Goal: Task Accomplishment & Management: Manage account settings

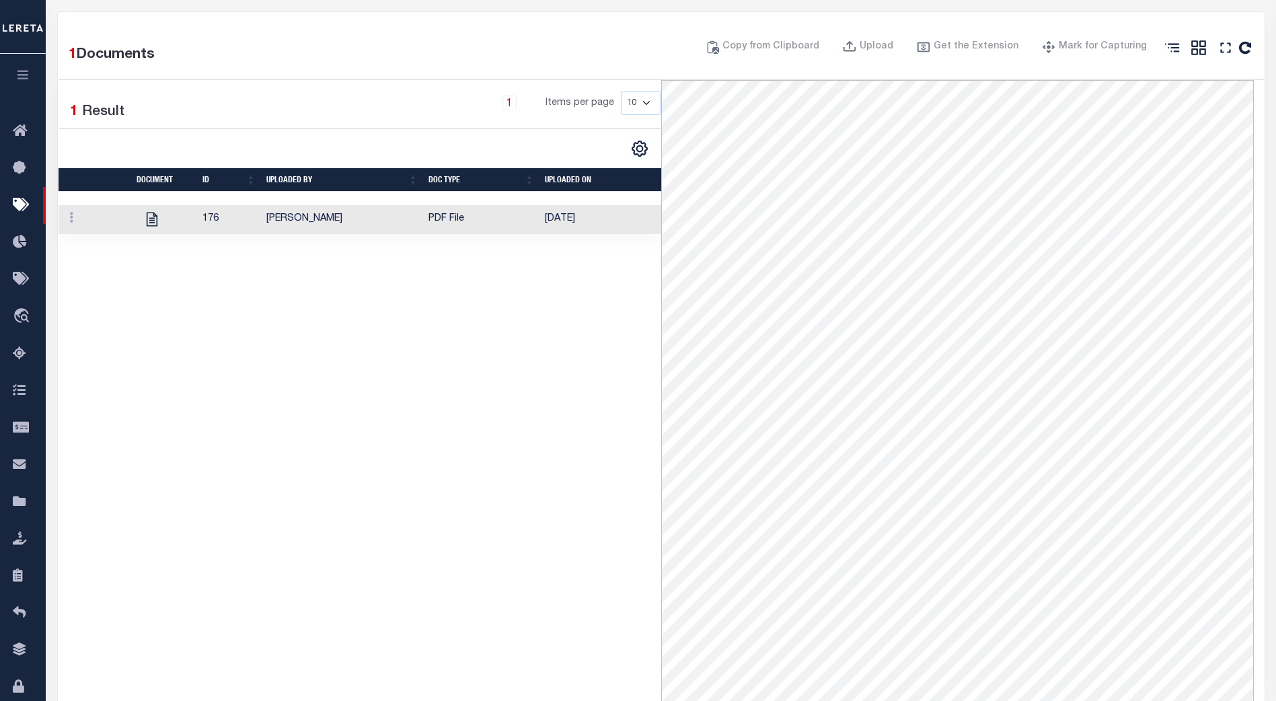
scroll to position [215, 0]
click at [23, 321] on icon "travel_explore" at bounding box center [24, 316] width 22 height 17
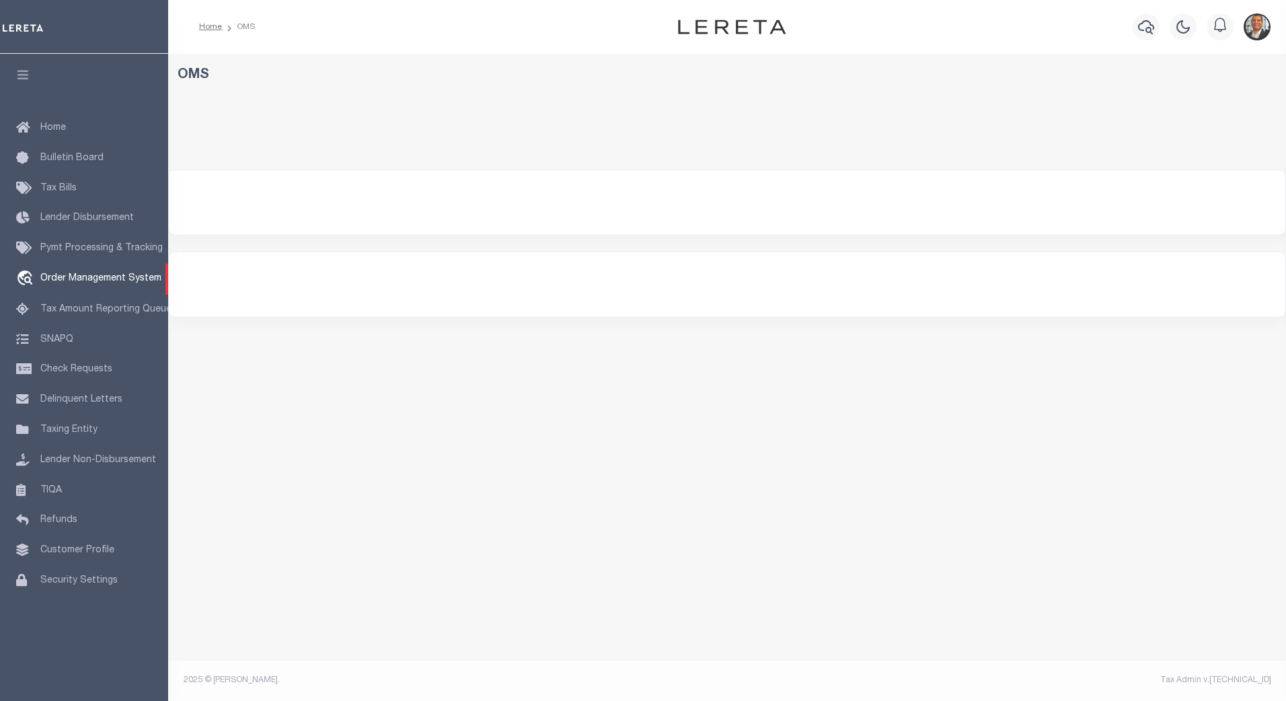
select select "200"
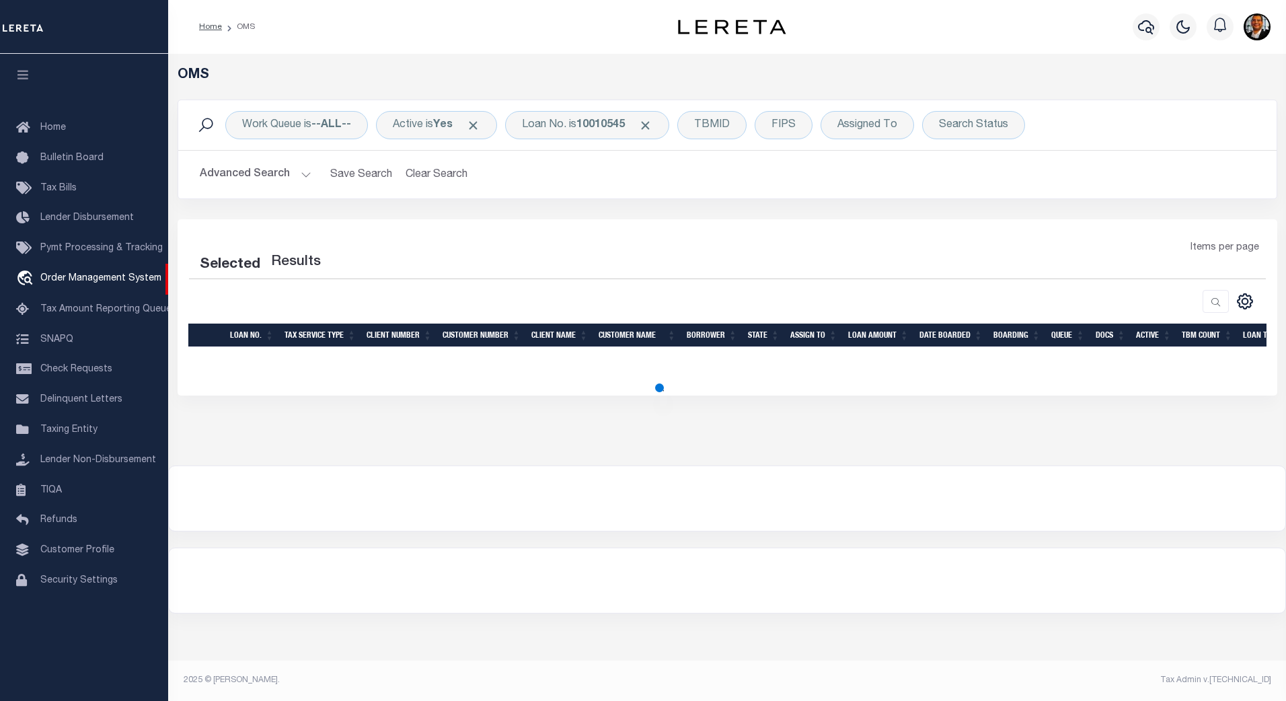
select select "200"
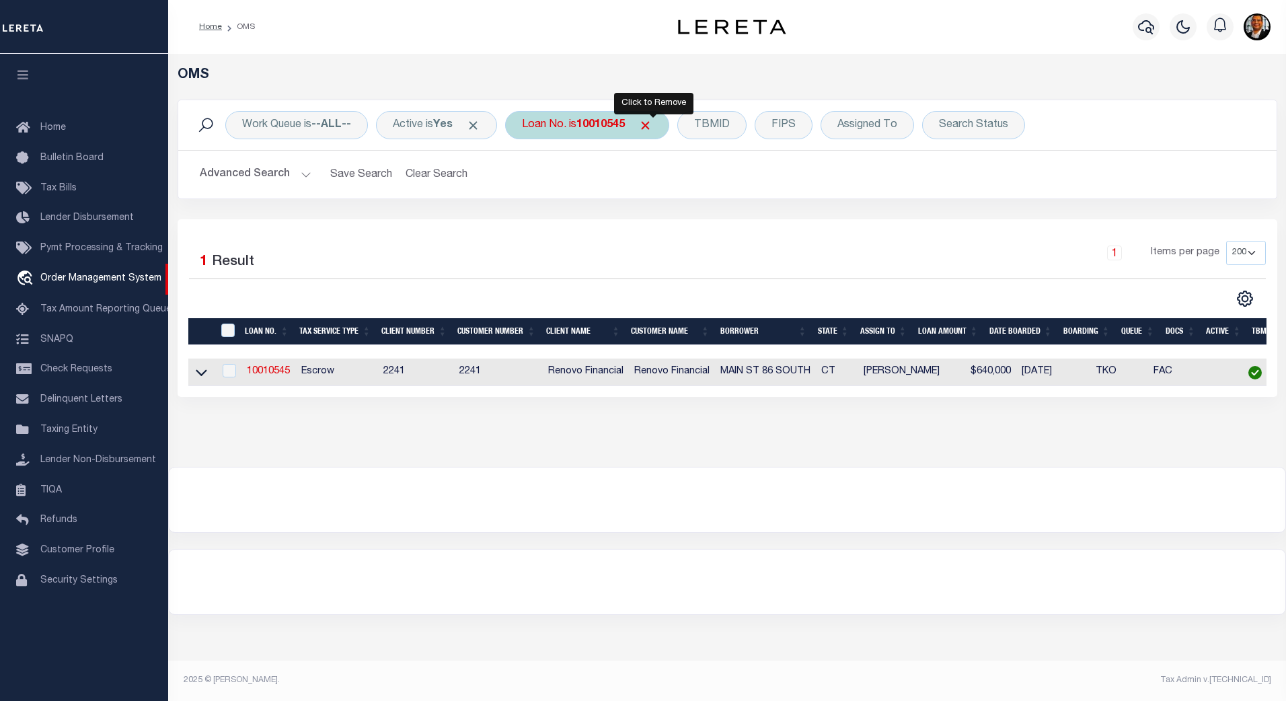
click at [649, 129] on span "Click to Remove" at bounding box center [645, 125] width 14 height 14
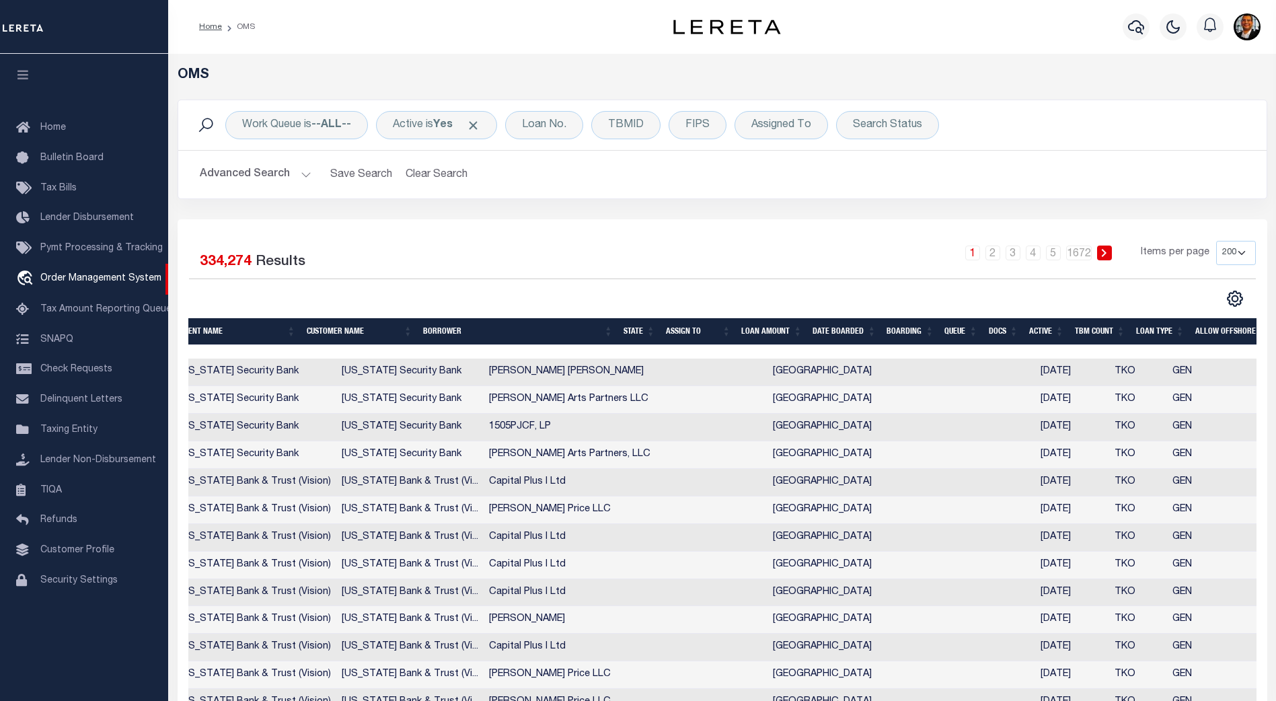
click at [1003, 336] on th "Docs" at bounding box center [1003, 332] width 40 height 28
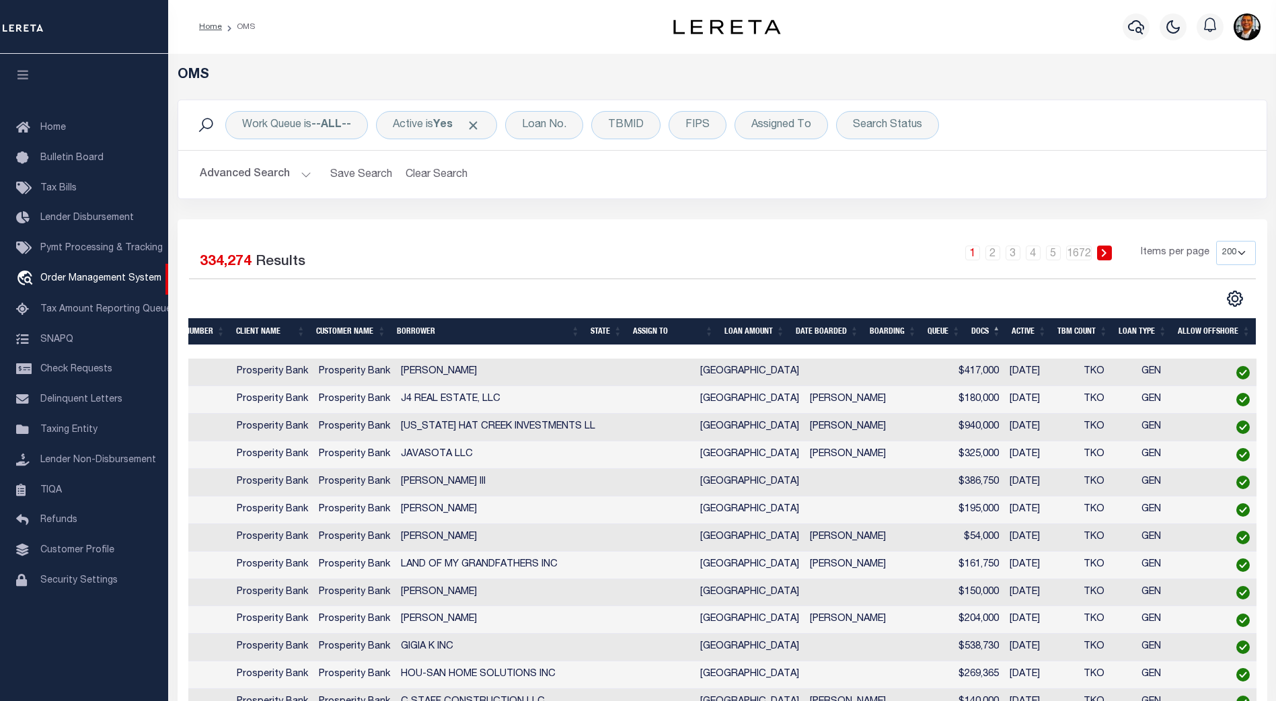
click at [992, 330] on th "Docs" at bounding box center [986, 332] width 40 height 28
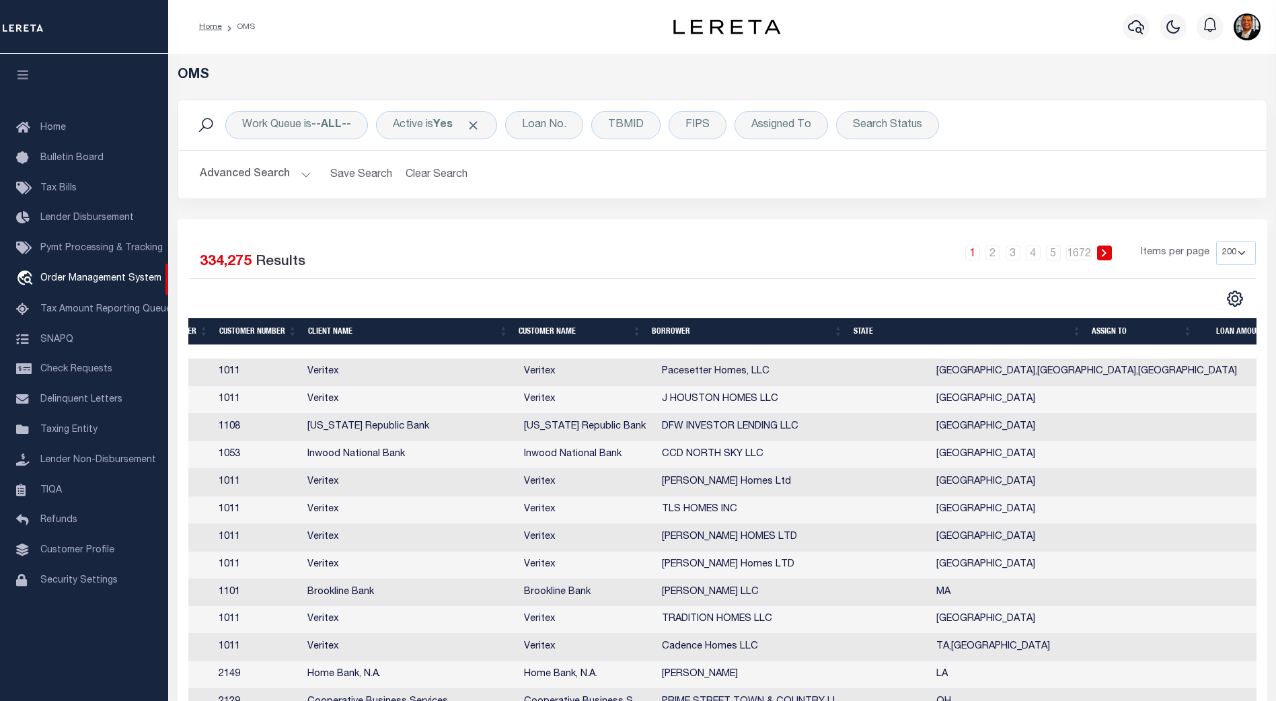
scroll to position [0, 180]
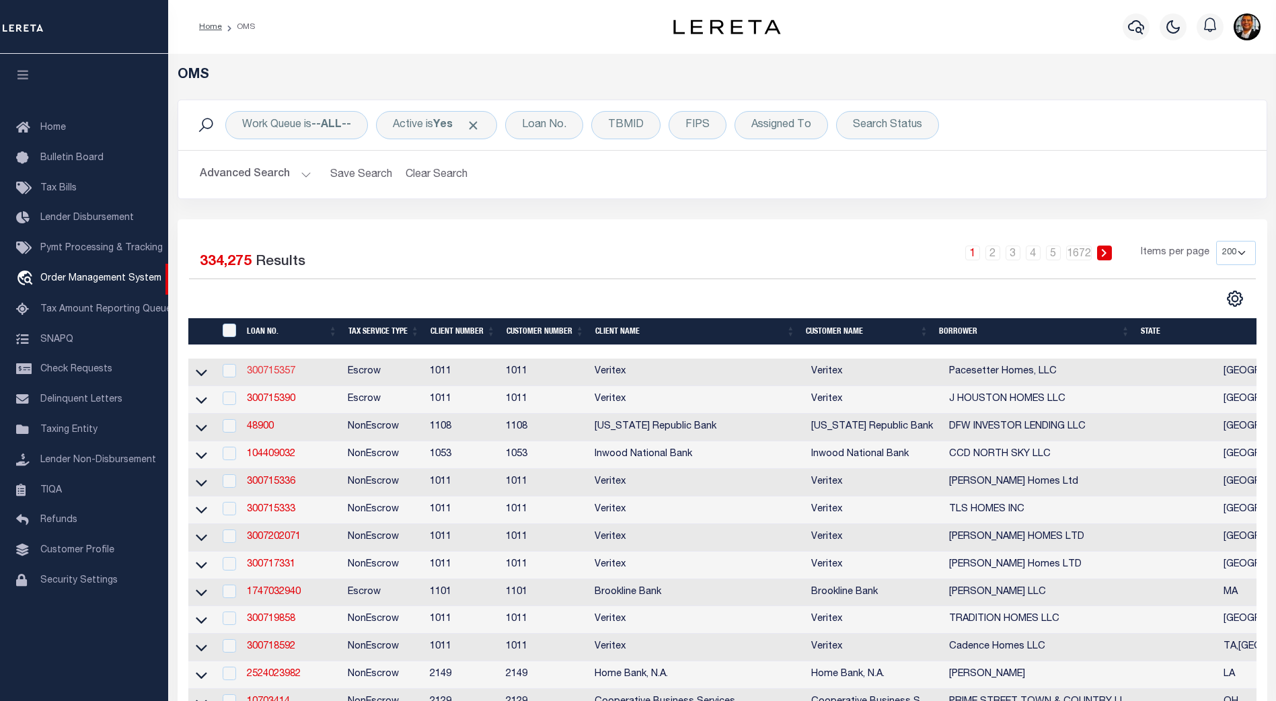
click at [277, 372] on link "300715357" at bounding box center [271, 371] width 48 height 9
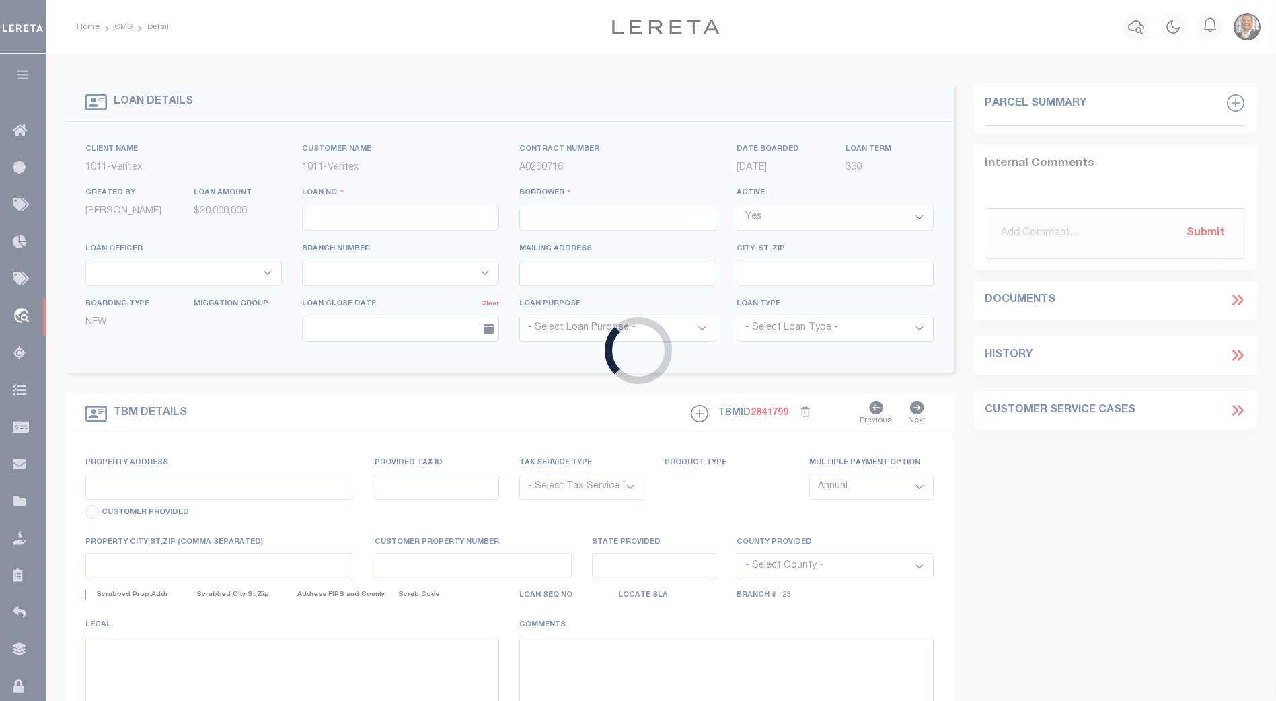
type input "300715357"
type input "Pacesetter Homes, LLC"
select select
select select "NonEscrow"
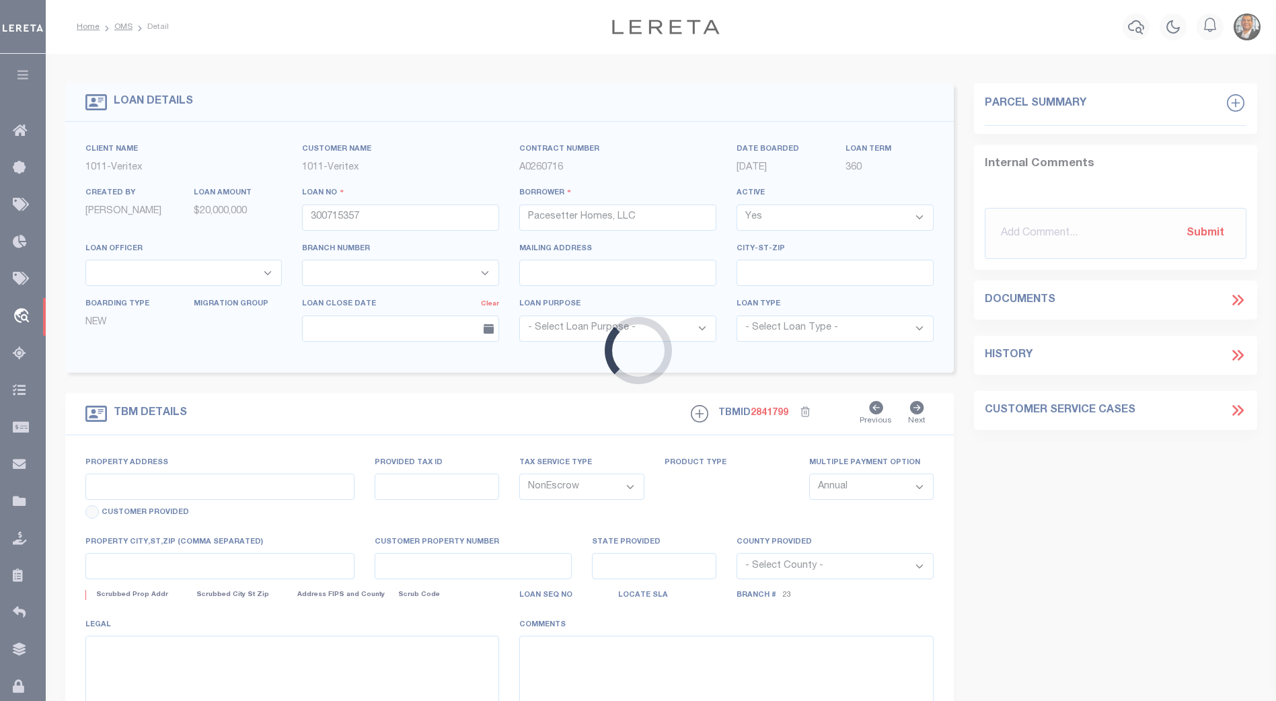
type input "22 LOTS STAR RANCH, PHASE 6,"
select select
type input "HUTTO, TX, 78634"
type input "[GEOGRAPHIC_DATA]"
select select "7434"
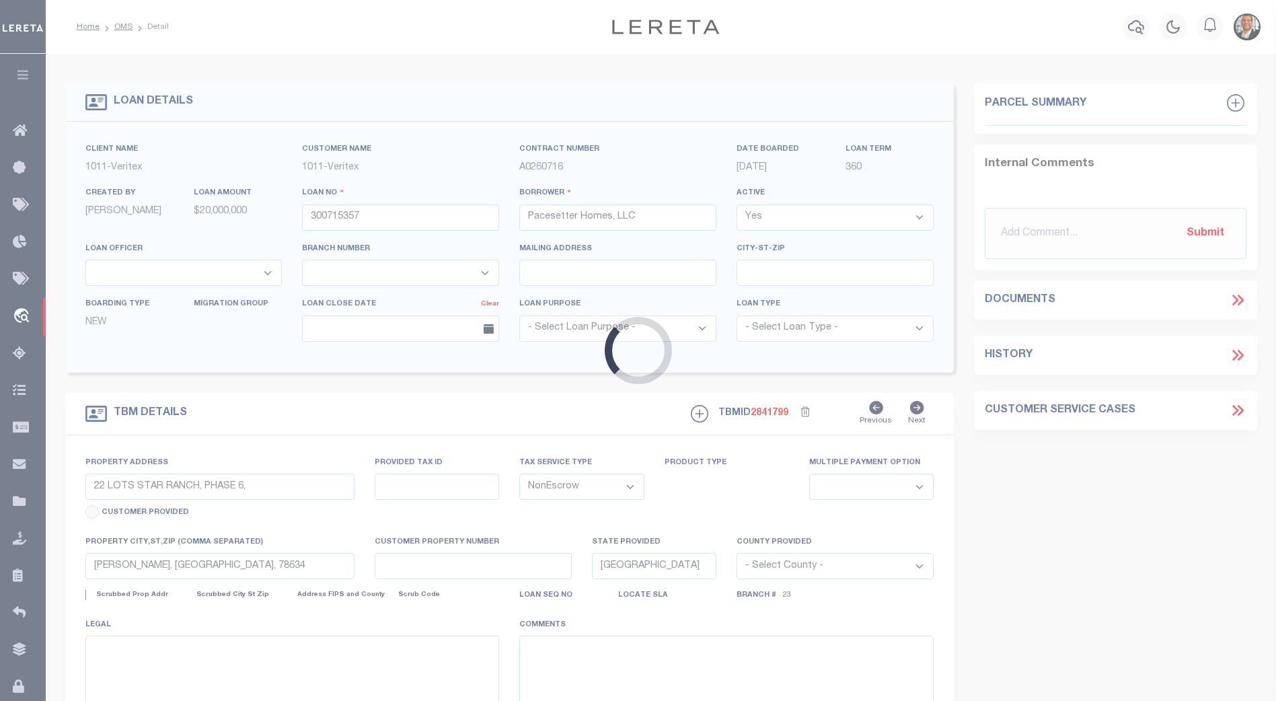
select select "65"
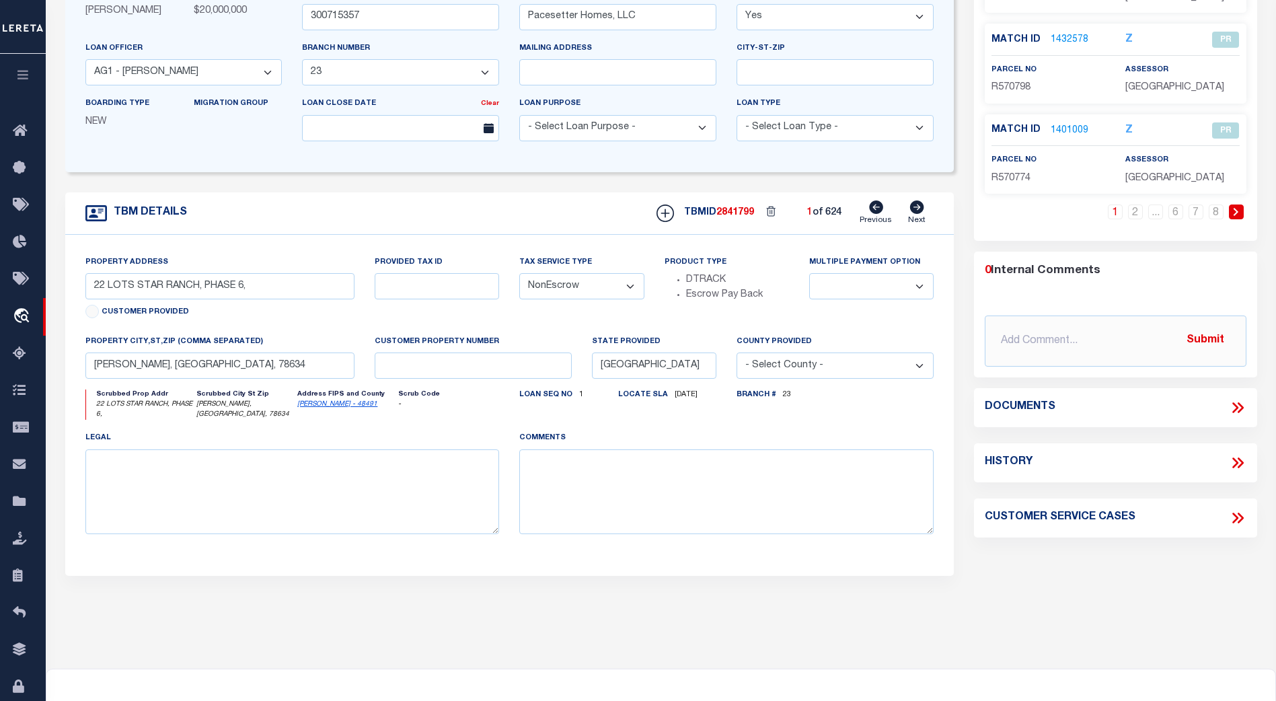
click at [1237, 408] on icon at bounding box center [1235, 407] width 6 height 11
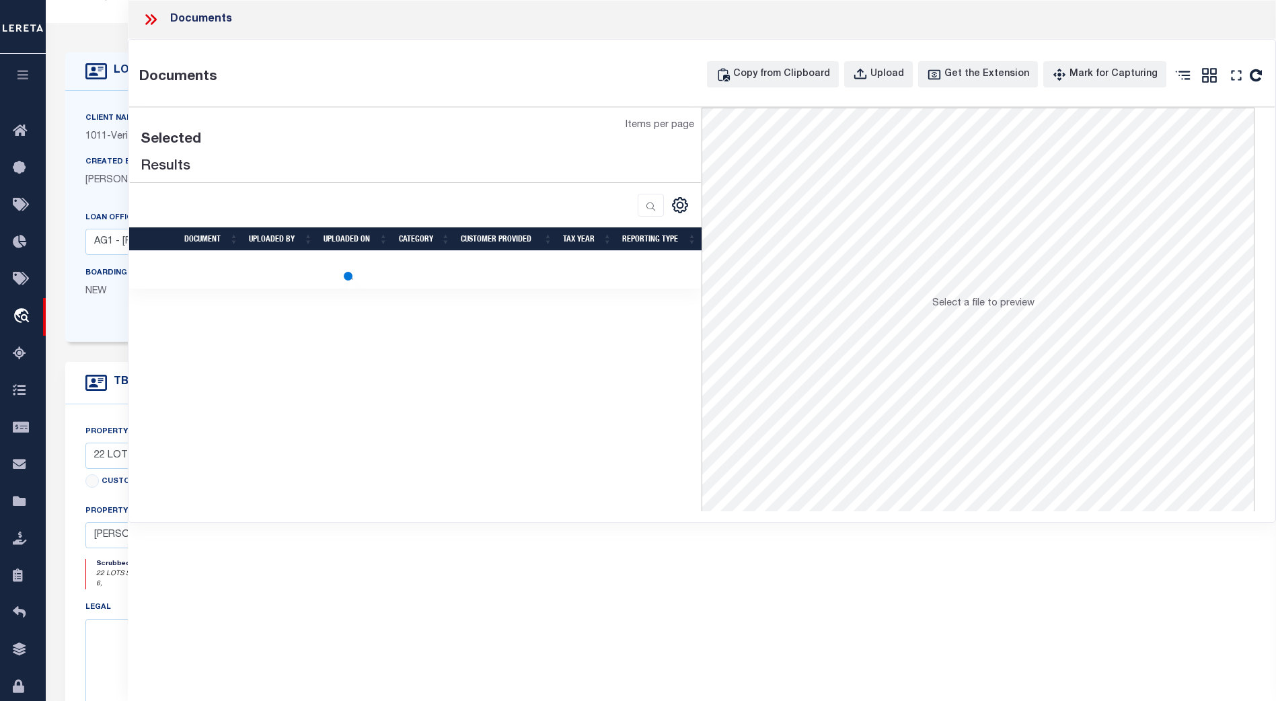
click at [149, 9] on div "Documents" at bounding box center [702, 19] width 1148 height 39
click at [151, 18] on icon at bounding box center [150, 19] width 17 height 17
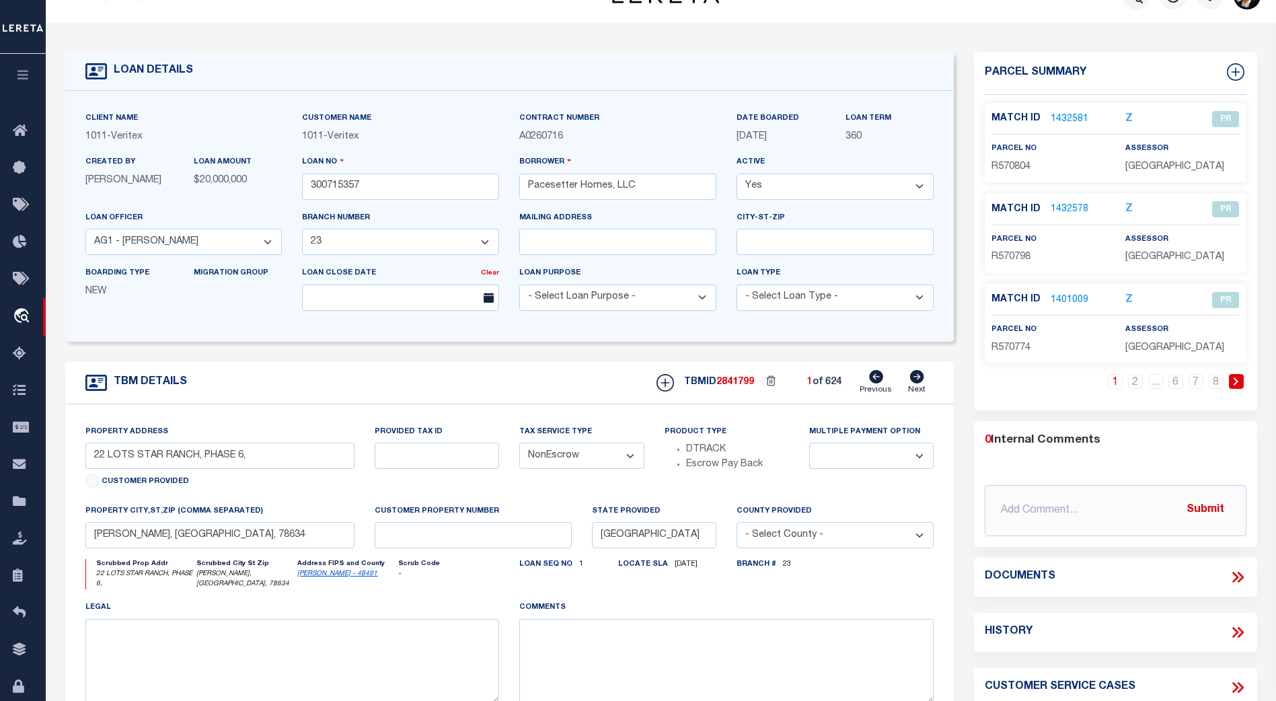
click at [1062, 116] on link "1432581" at bounding box center [1069, 119] width 38 height 14
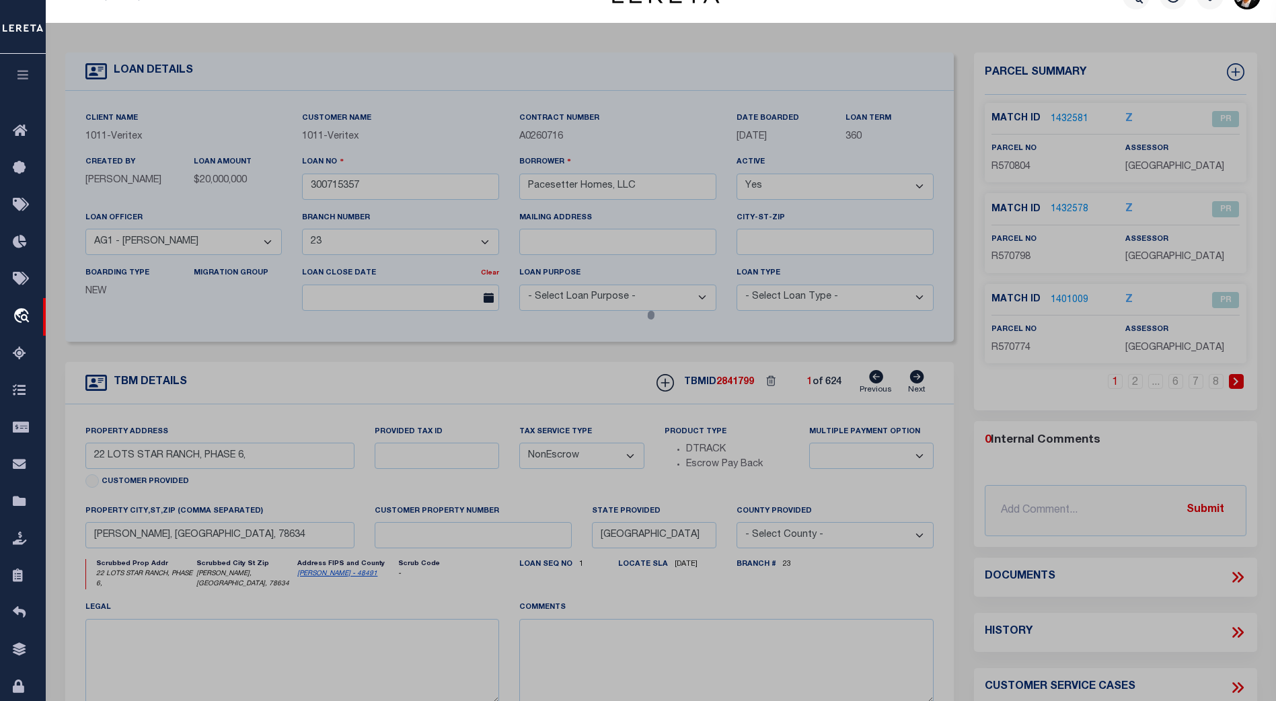
checkbox input "false"
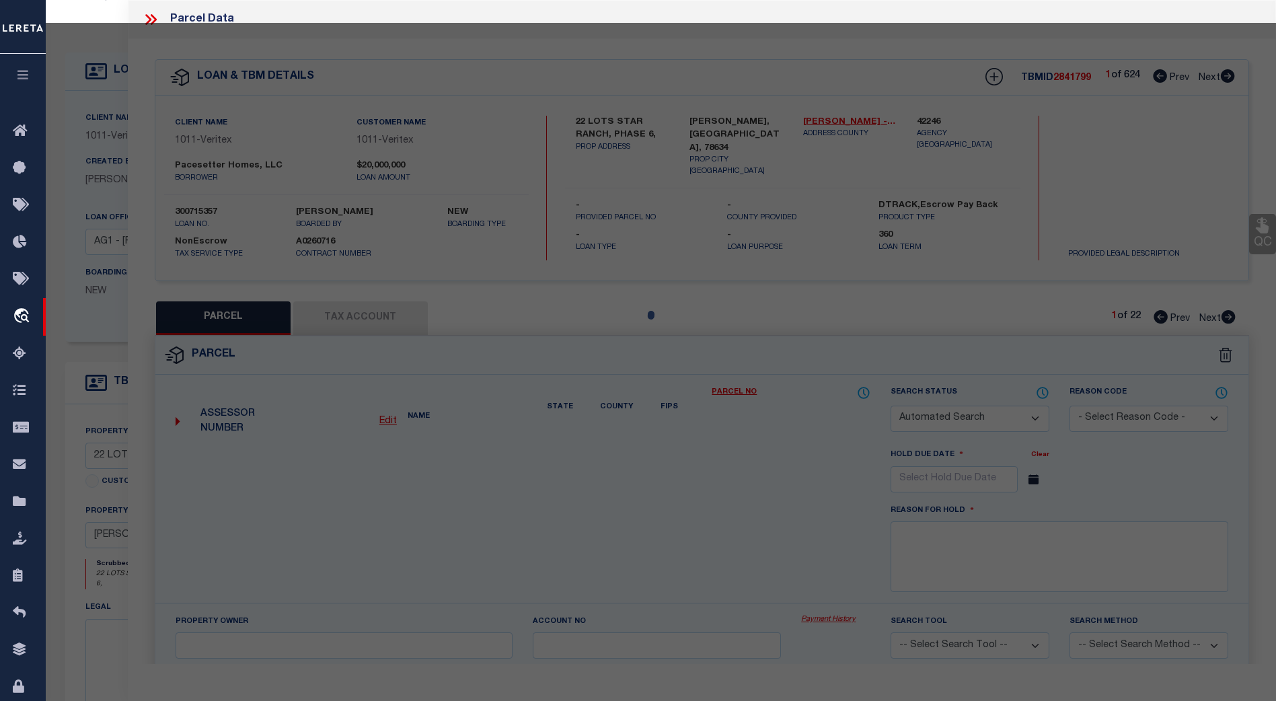
select select "PR"
type input "FLOWERS, AMANDA NOELLE"
select select
type input "113 FINSTOWN ST,"
type input "HUTTO TX 78634"
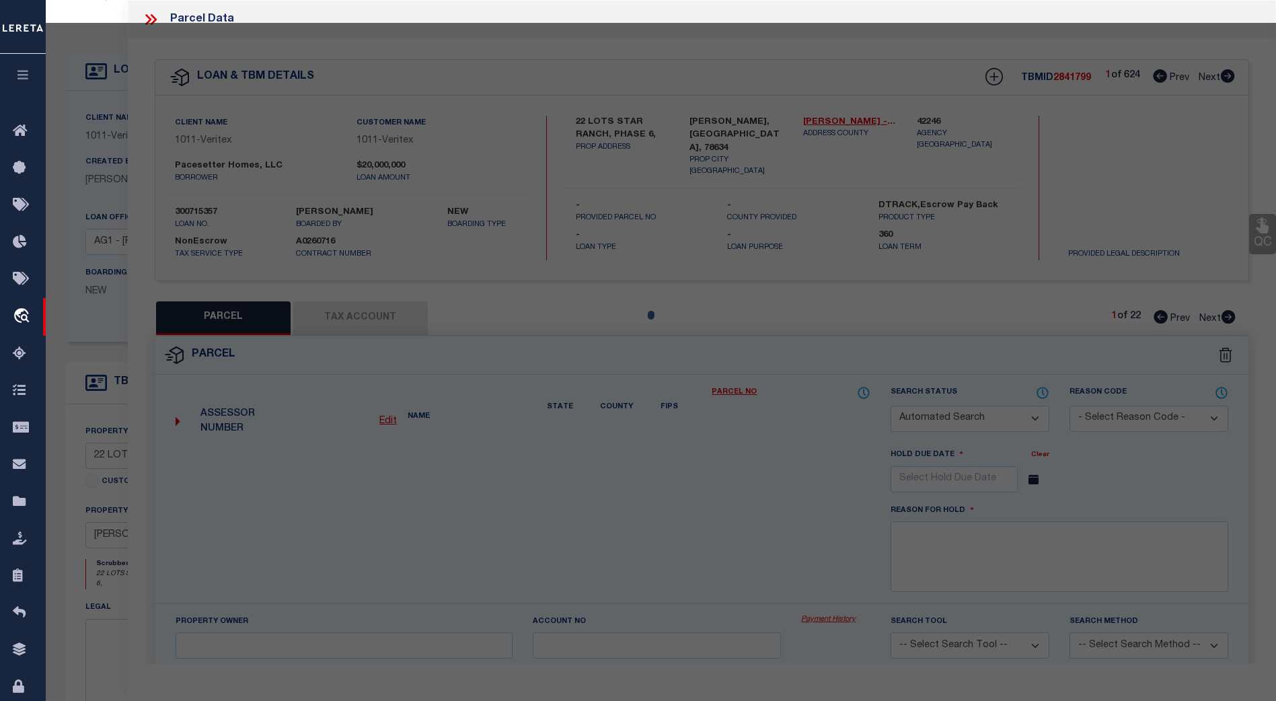
type textarea "S11746 - STAR RANCH SEC 7 PH 6, BLOCK O, Lot 13"
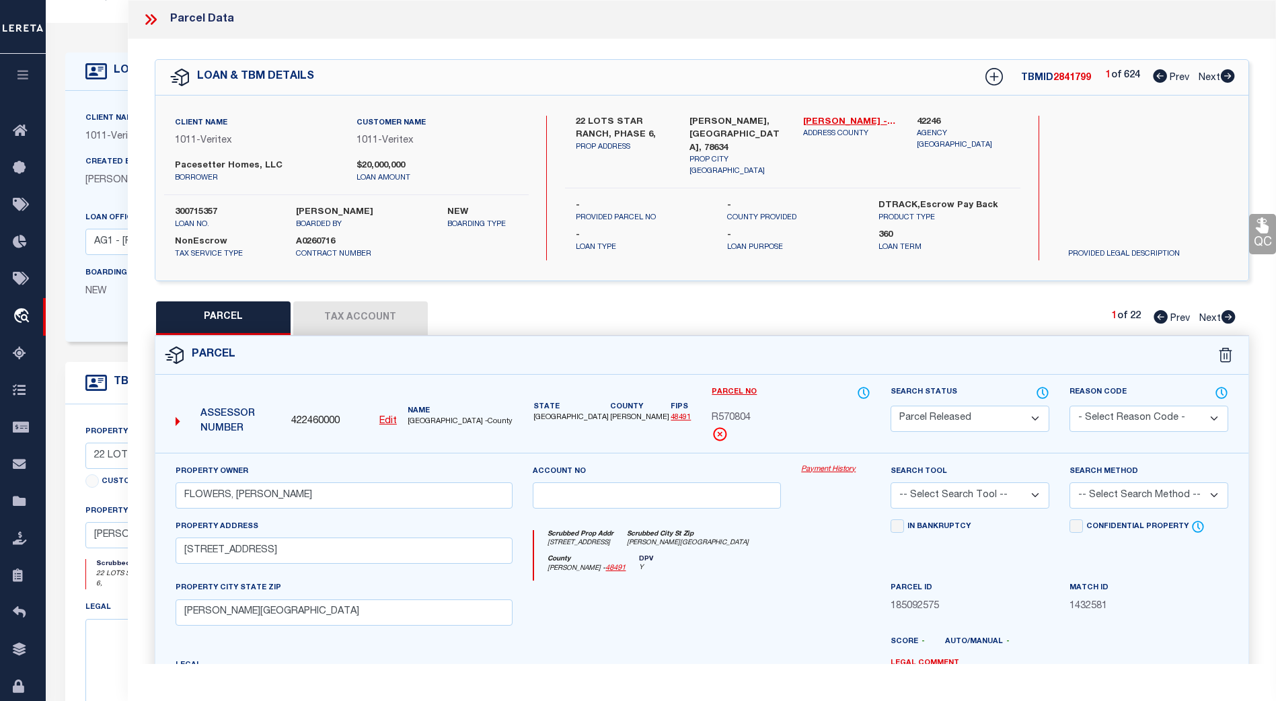
click at [822, 469] on link "Payment History" at bounding box center [835, 469] width 69 height 11
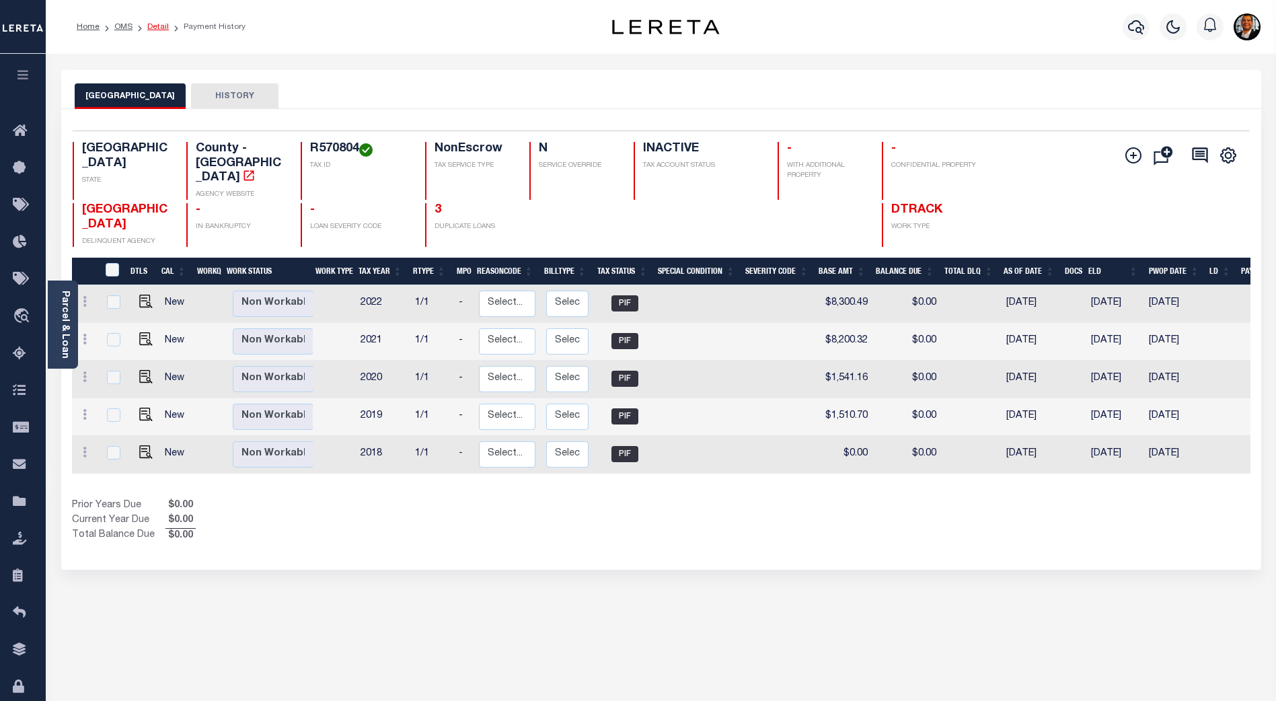
click at [154, 23] on link "Detail" at bounding box center [158, 27] width 22 height 8
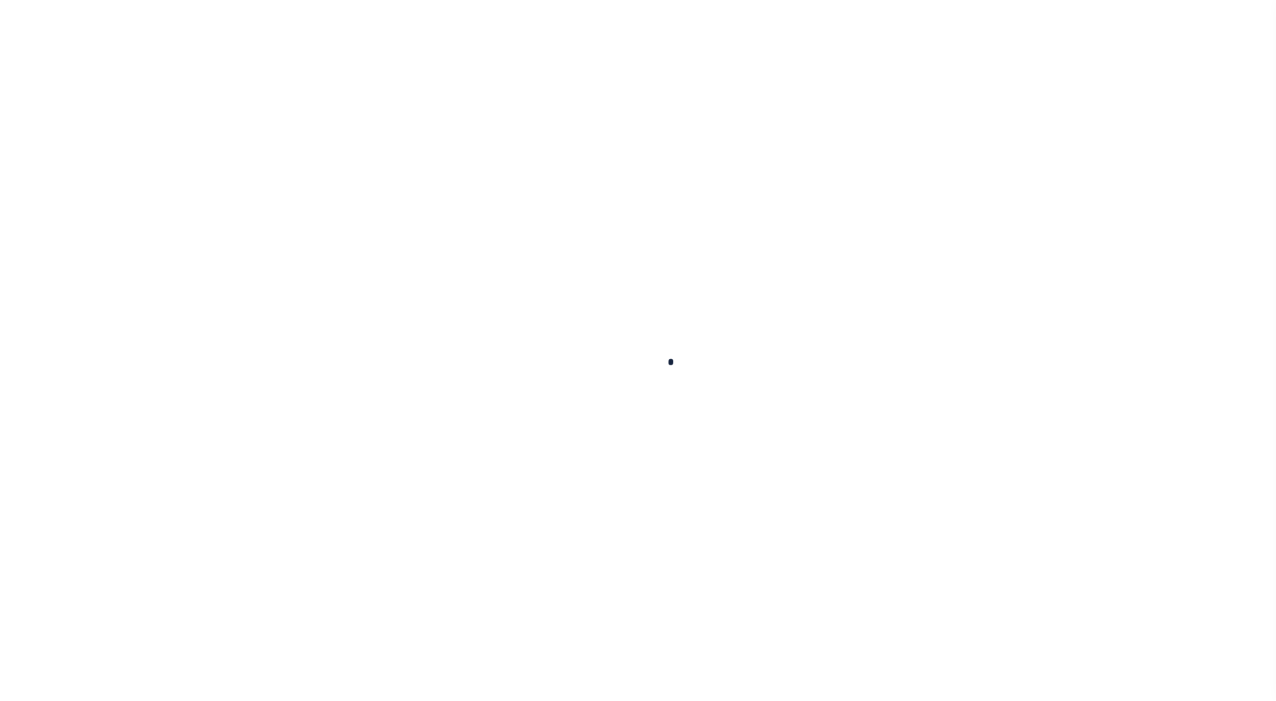
type input "300715357"
type input "Pacesetter Homes, LLC"
select select
select select "NonEscrow"
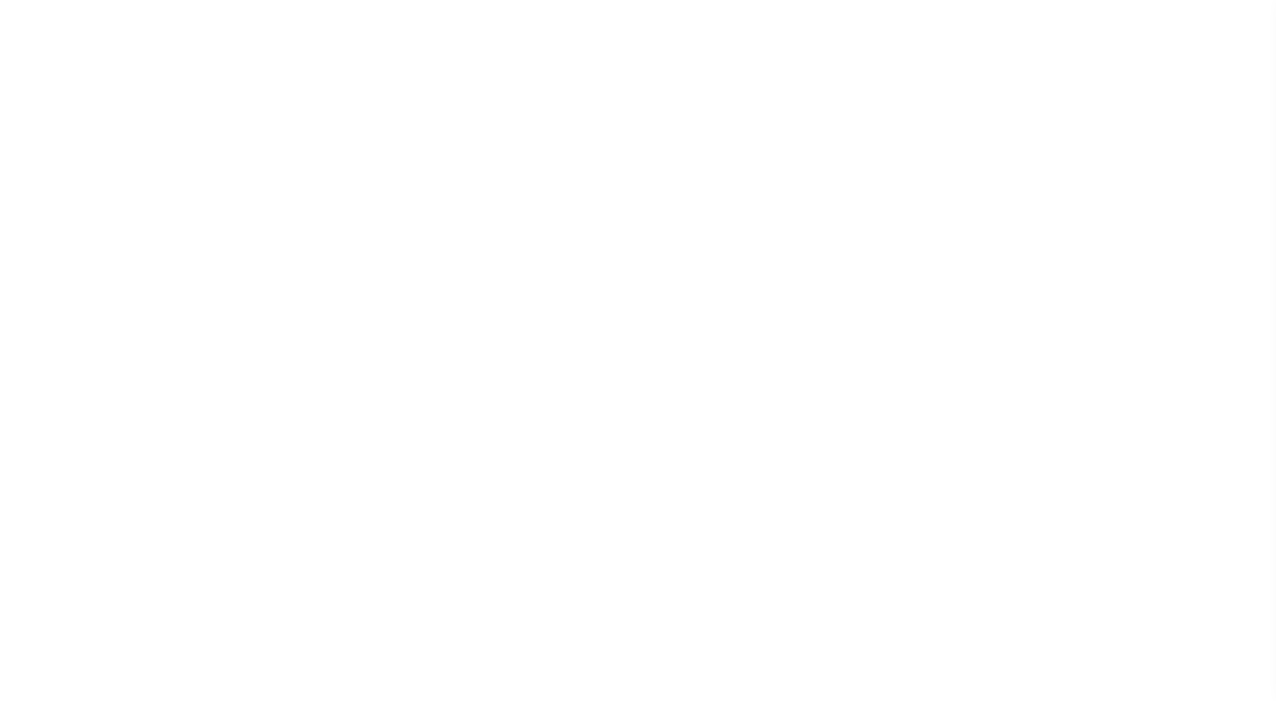
select select "7434"
select select "65"
type input "22 LOTS STAR RANCH, PHASE 6,"
select select
type input "HUTTO, TX, 78634"
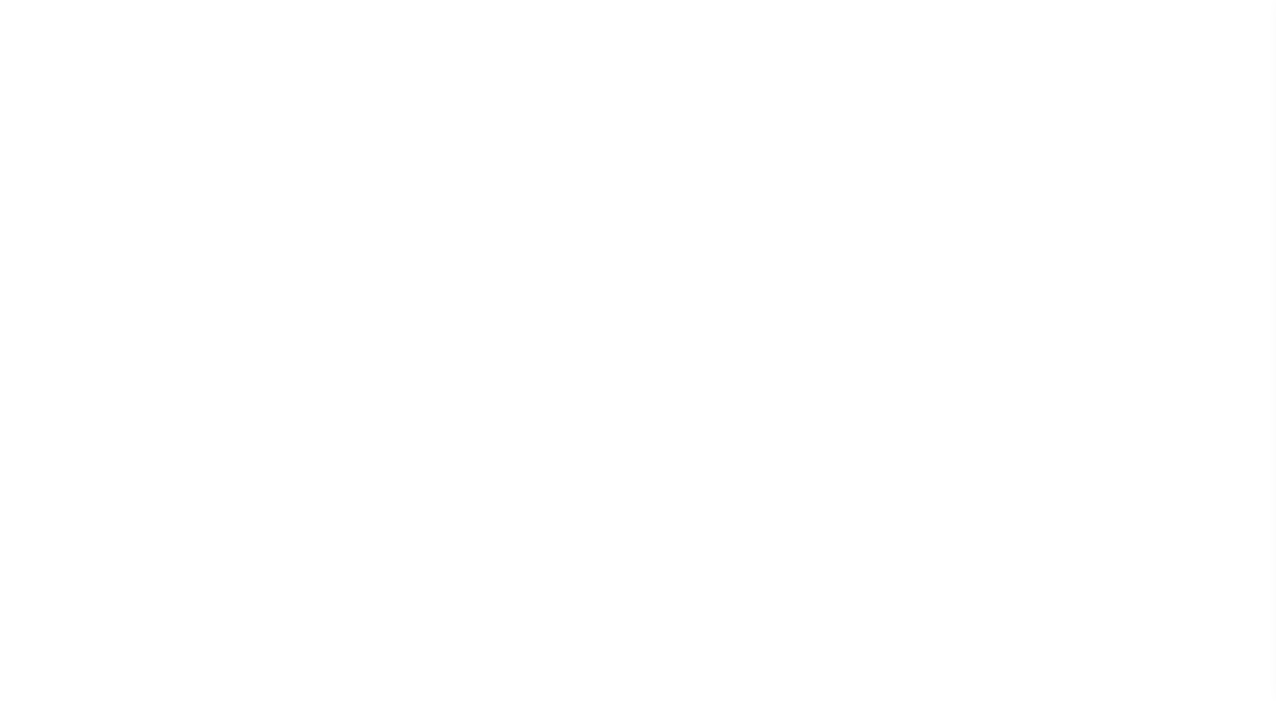
type input "TX"
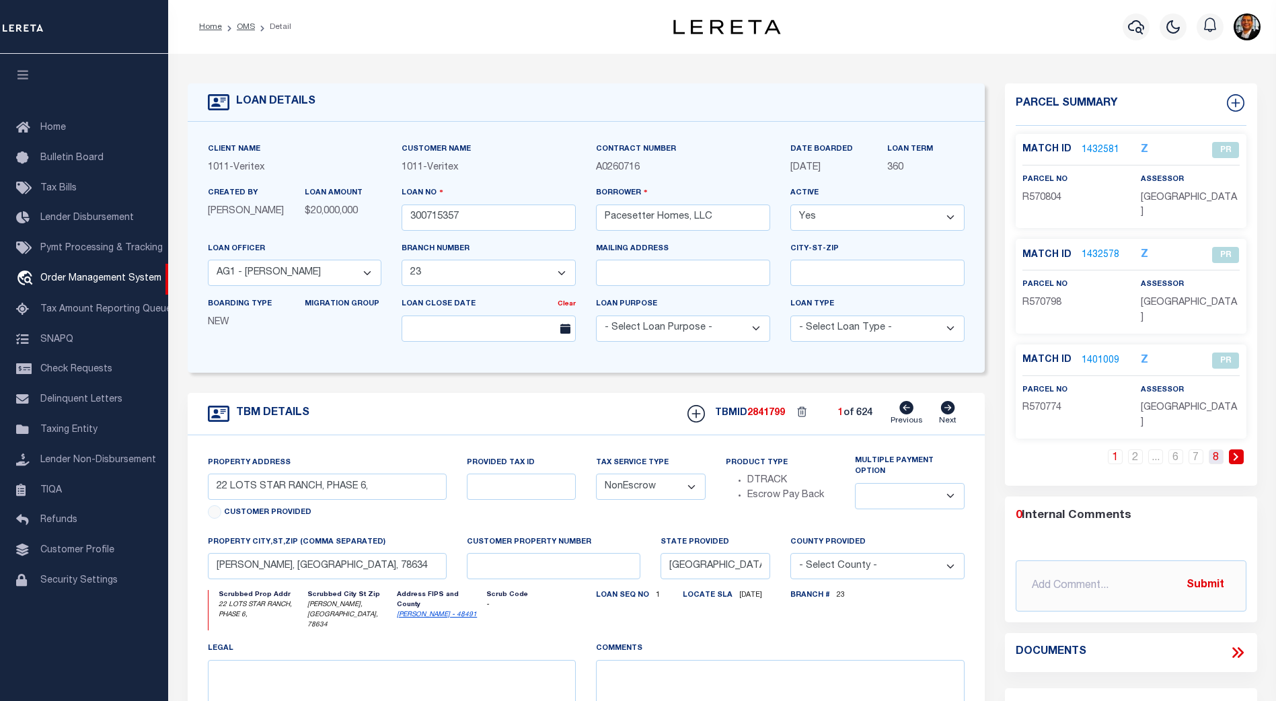
click at [1214, 459] on link "8" at bounding box center [1215, 456] width 15 height 15
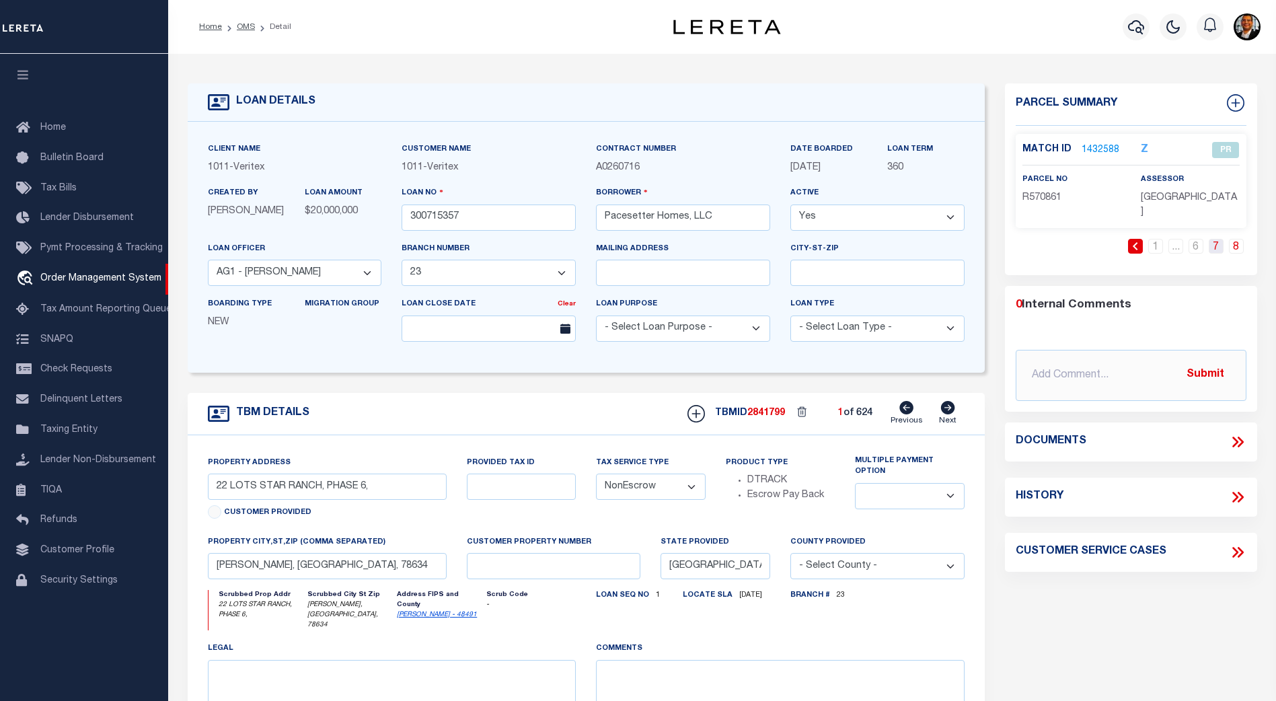
click at [1215, 245] on link "7" at bounding box center [1215, 246] width 15 height 15
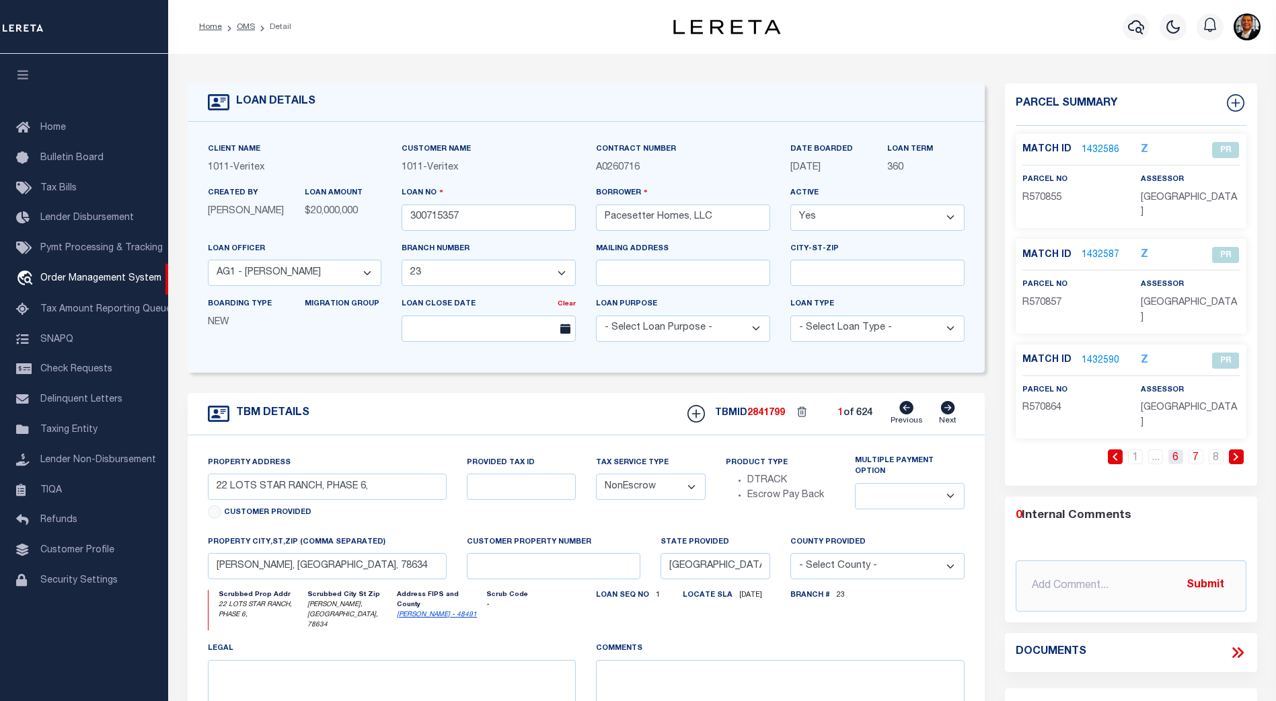
click at [1176, 456] on link "6" at bounding box center [1175, 456] width 15 height 15
click at [1154, 455] on link "5" at bounding box center [1155, 456] width 15 height 15
click at [1134, 458] on link "4" at bounding box center [1135, 456] width 15 height 15
click at [1118, 457] on link "3" at bounding box center [1115, 456] width 15 height 15
click at [1095, 459] on link "2" at bounding box center [1094, 456] width 15 height 15
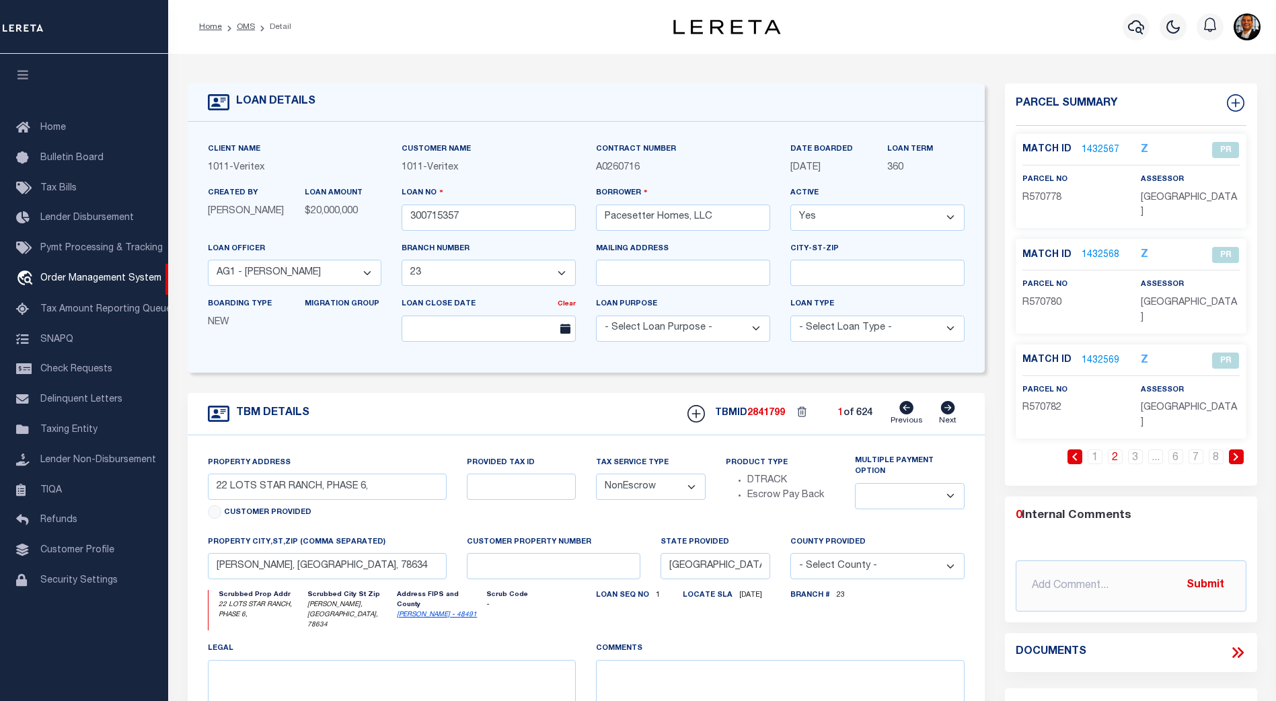
click at [940, 414] on icon at bounding box center [947, 407] width 15 height 13
type input "17910 Papaveri Way"
type input "Unit 187"
select select
type input "Pflugerville Tx 78660"
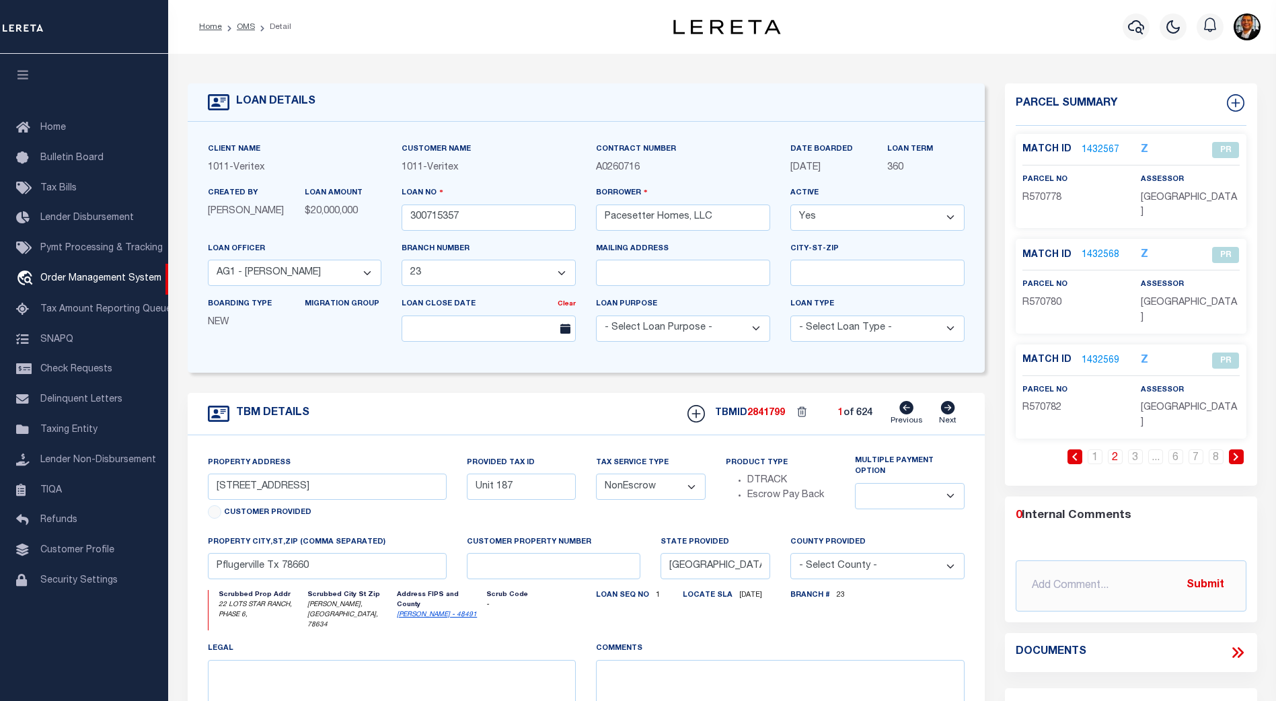
select select "Travis"
type textarea "See Attached"
type textarea "Unit 187. Jessica 2/9/2021"
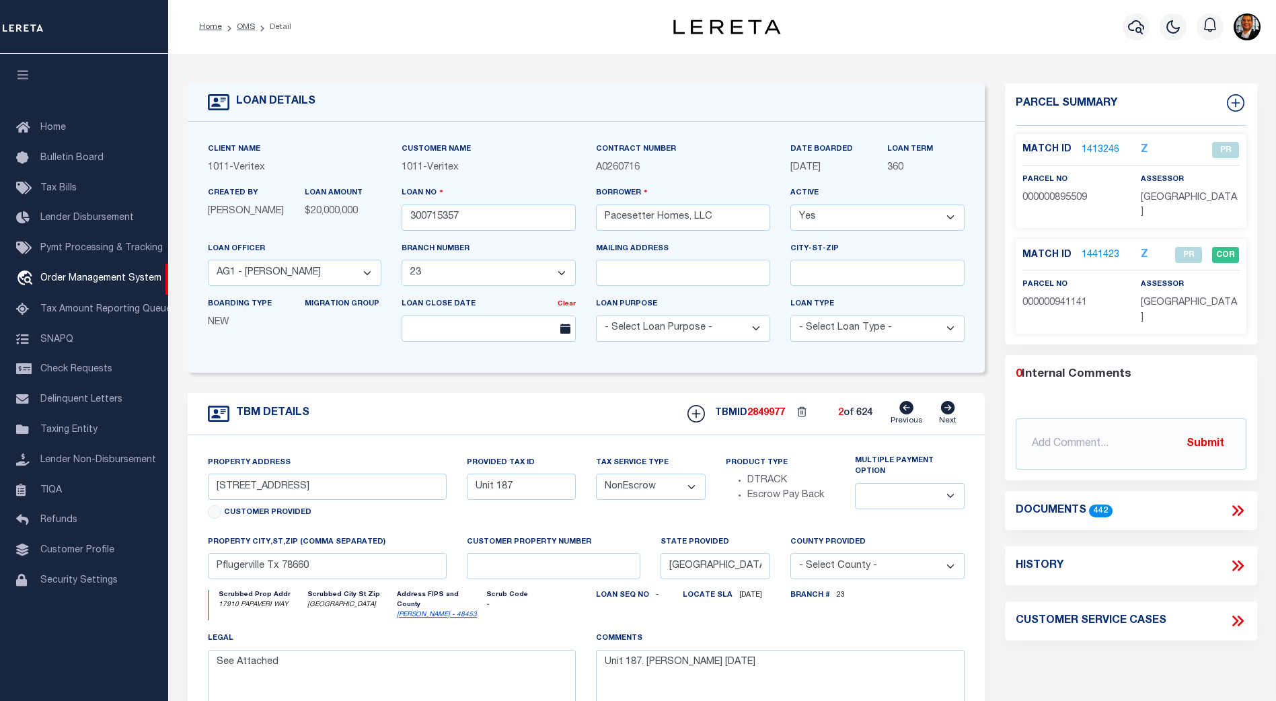
click at [943, 416] on link "Next" at bounding box center [947, 414] width 17 height 26
type input "300 Arabian Colt Drive"
select select
type input "Georgetown Tx 78626"
select select "Williamson"
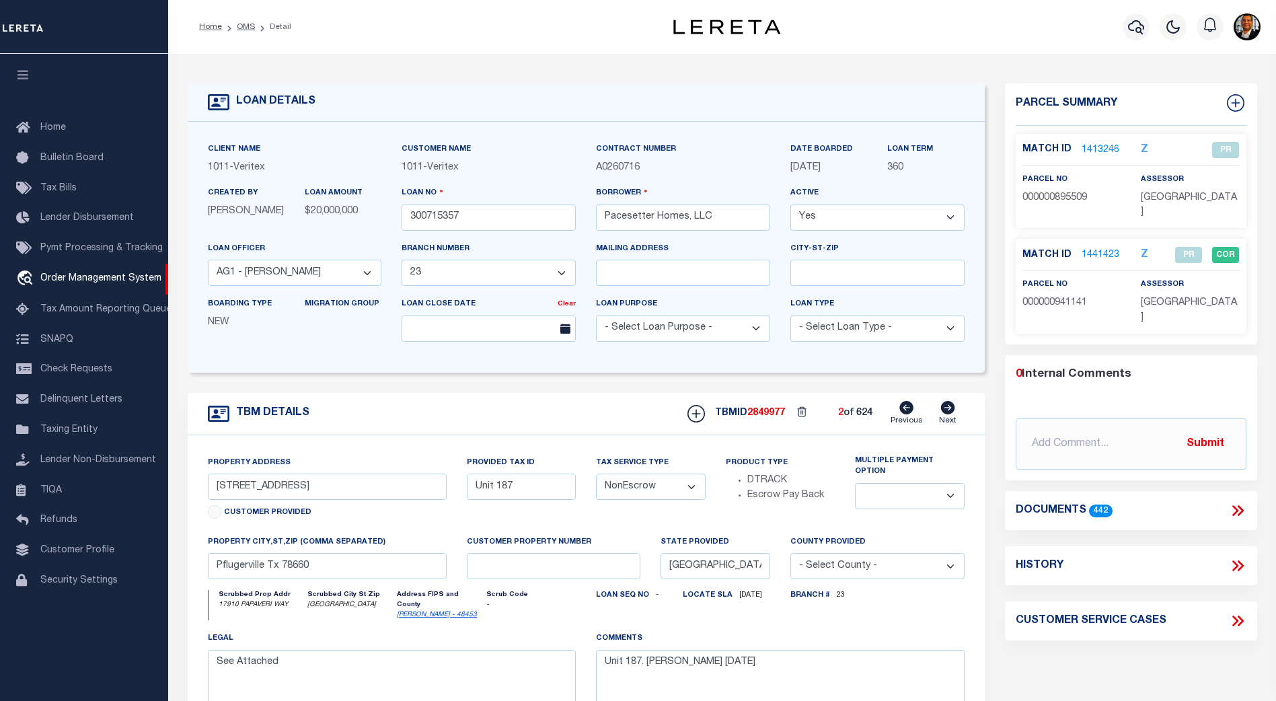
type textarea "Updated from Travis County to Williamson per Carol G."
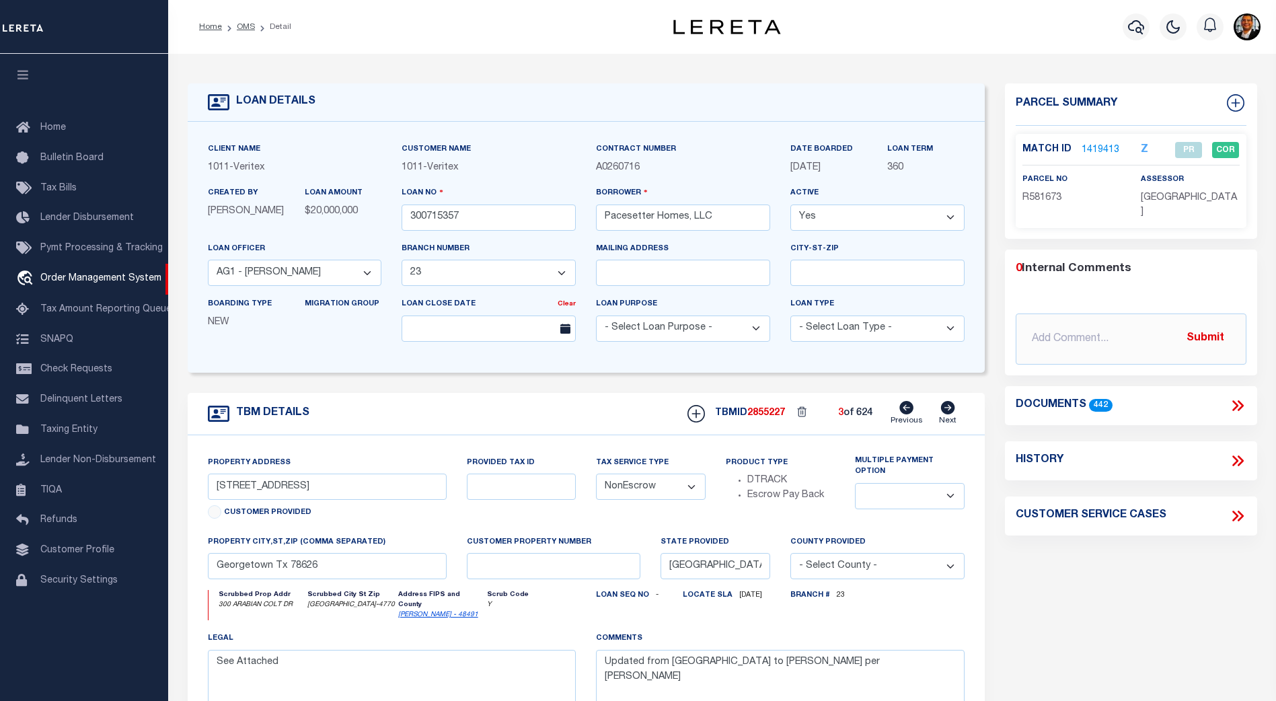
click at [947, 413] on icon at bounding box center [947, 407] width 14 height 13
type input "125 William Moon Way"
select select
type input "San Marcos Tx 78666"
select select "Hays"
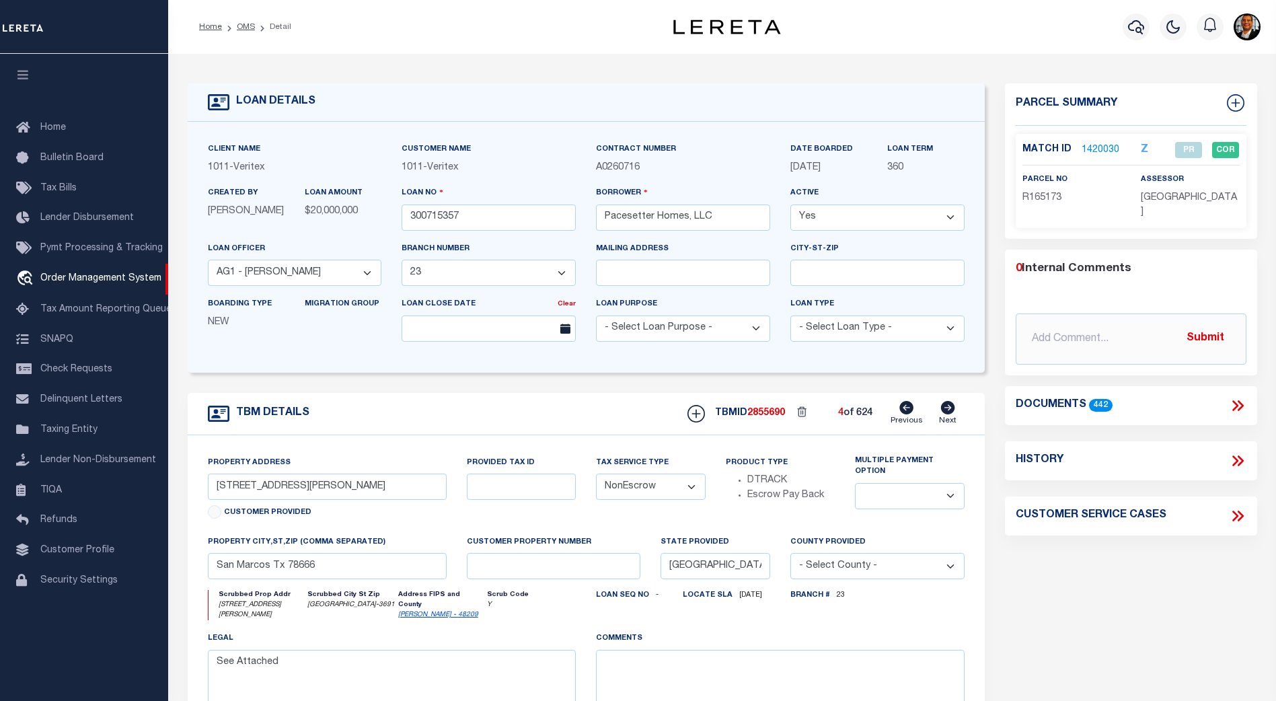
click at [947, 413] on icon at bounding box center [947, 407] width 14 height 13
type input "5900 Principale Drive"
type input "Unit 135"
select select
type input "Pfugerville Tx 78660"
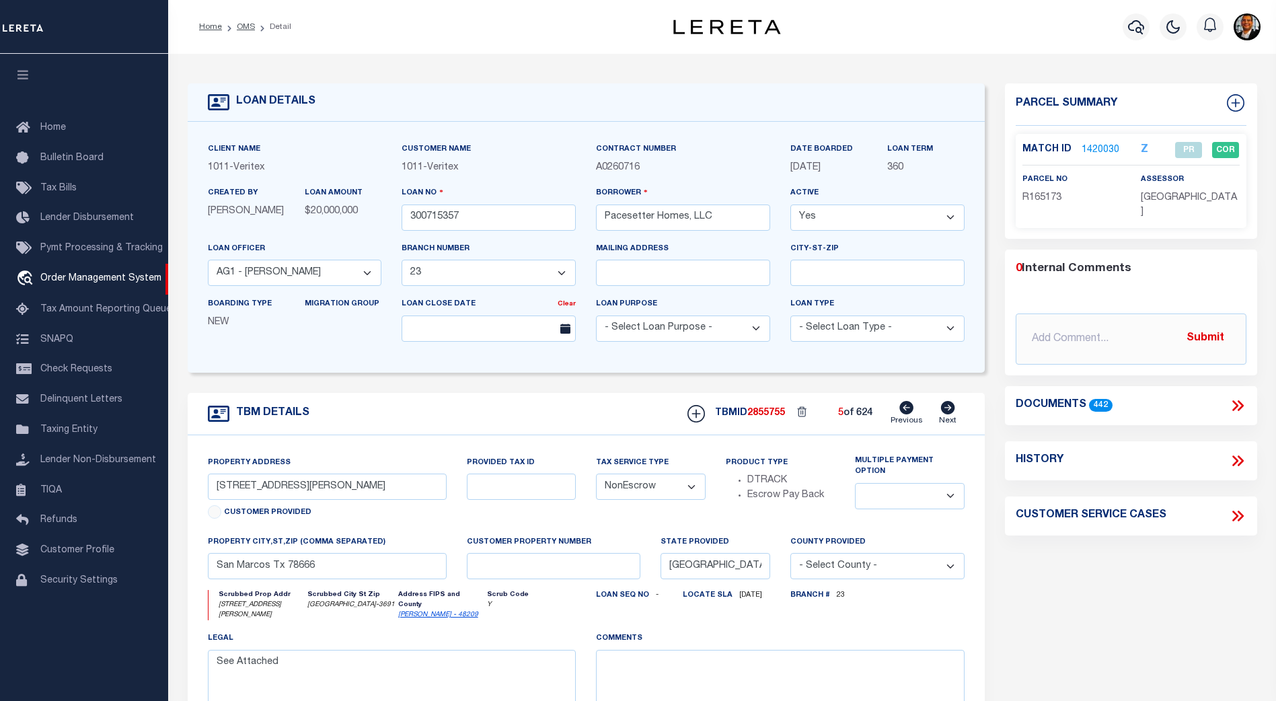
select select "Travis"
type textarea "Unit 135. Jessica 2/9/2021"
click at [947, 413] on icon at bounding box center [947, 407] width 14 height 13
type input "241 Pelican Bay Circle"
select select
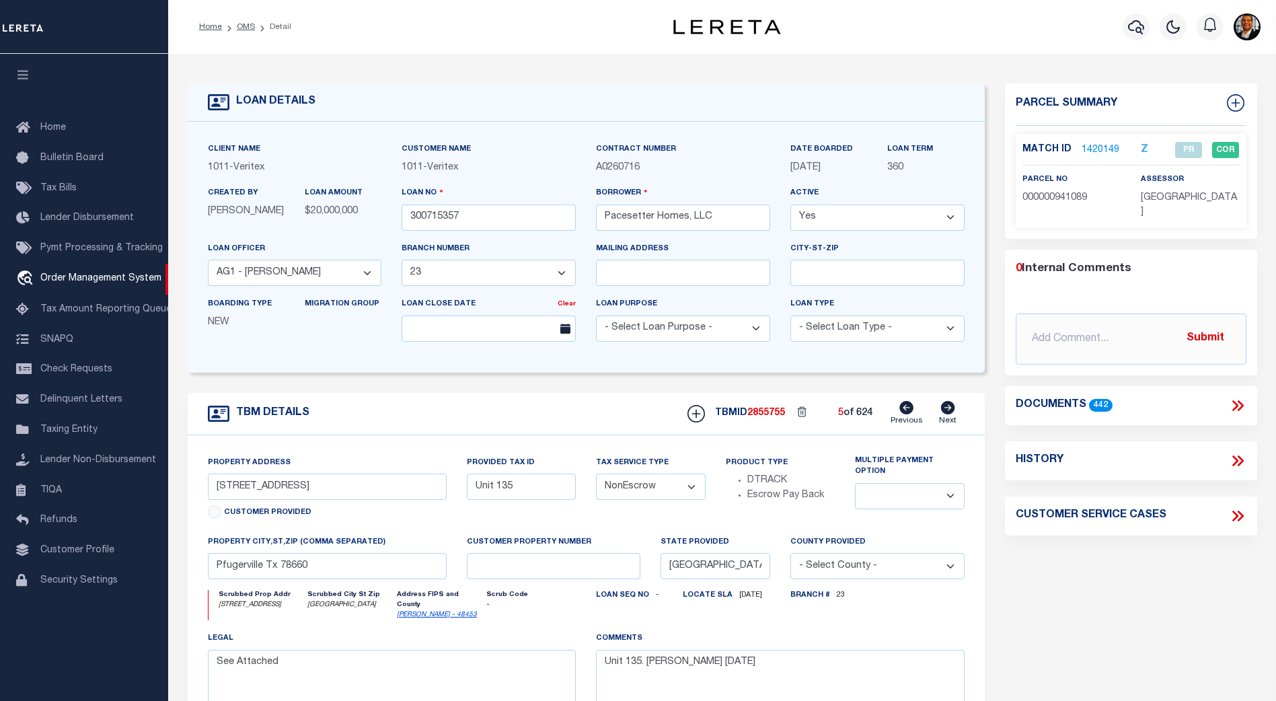
type input "Kyle, Tx 78640"
select select "Hays"
click at [947, 413] on icon at bounding box center [947, 407] width 14 height 13
type input "250 Pelican Bay Circle"
select select
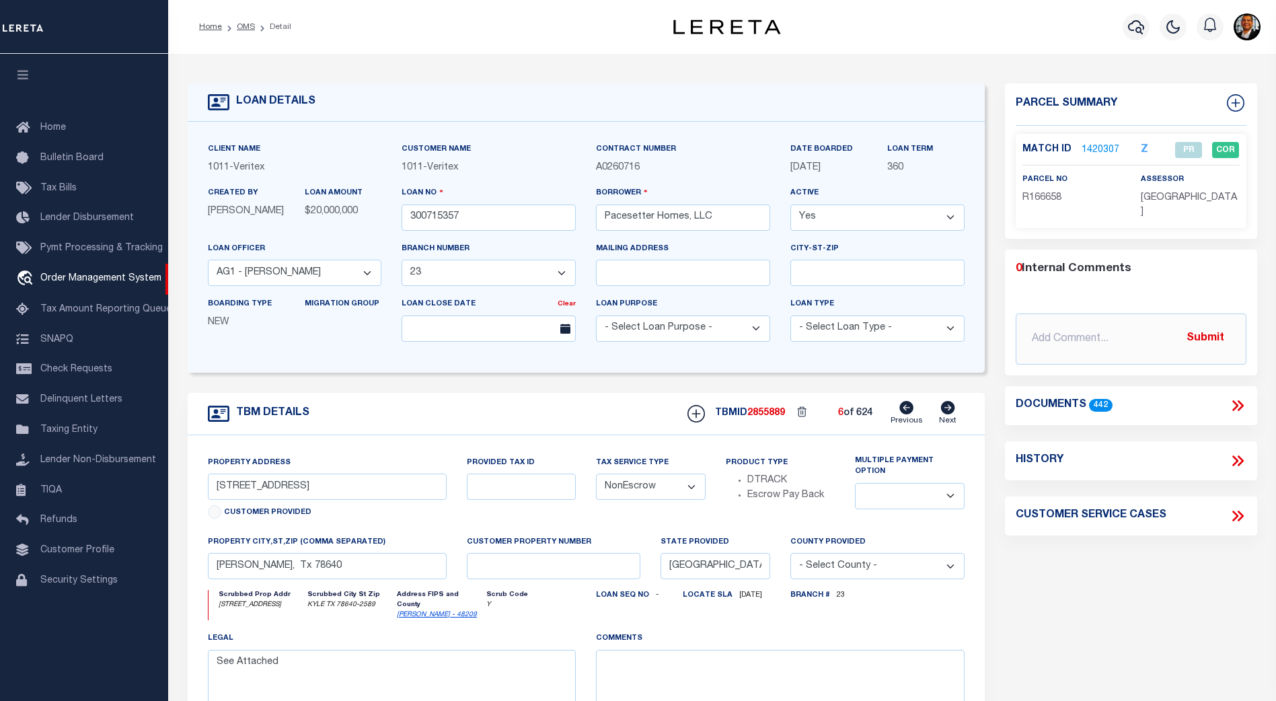
type input "Kyle Tx 76640"
click at [947, 413] on icon at bounding box center [947, 407] width 14 height 13
type input "293 Finston Street"
select select
type input "Hutto Tx 78634"
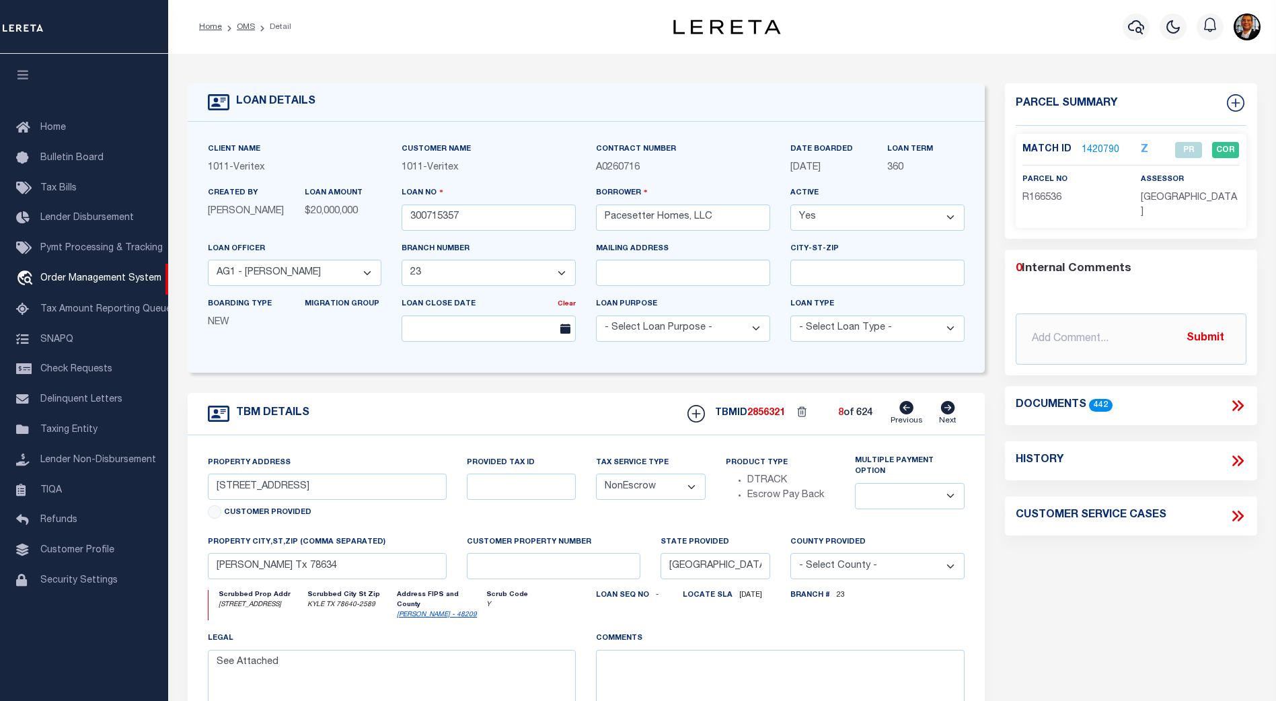
select select "Williamson"
click at [947, 413] on icon at bounding box center [947, 407] width 14 height 13
type input "800 Orchard Drive"
select select
type input "Prosper Tx 75078"
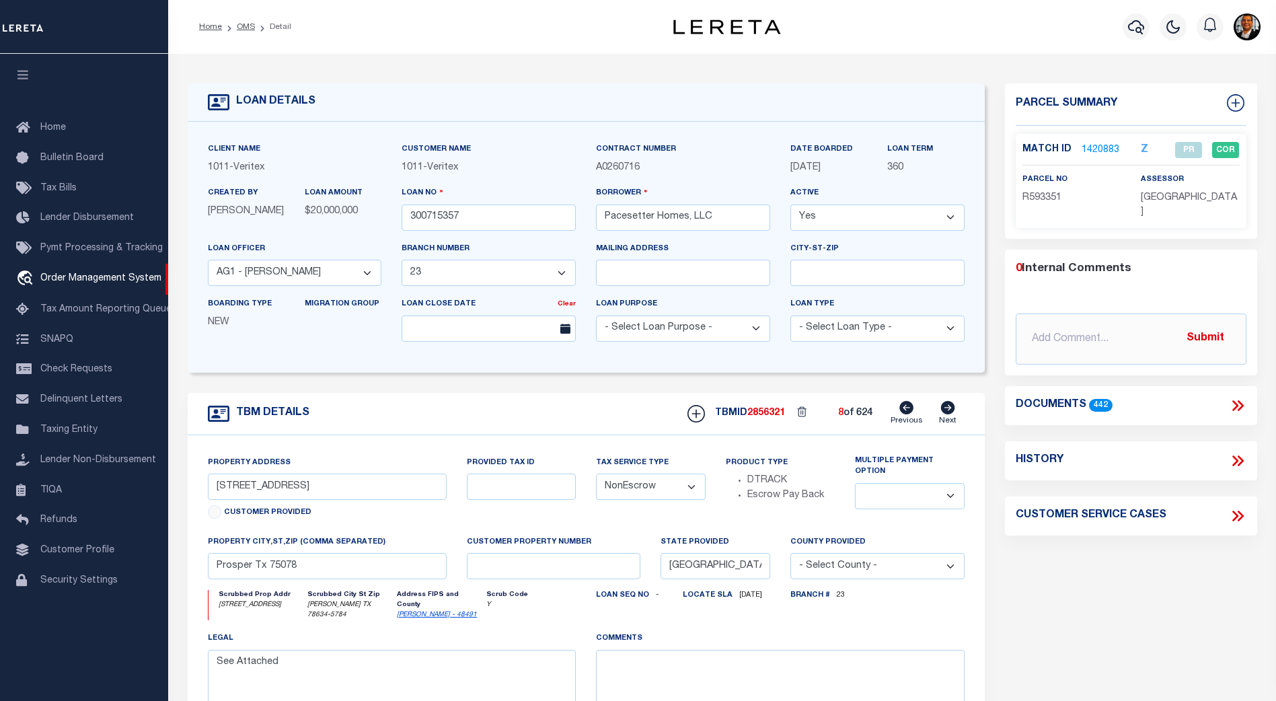
select select "Denton"
click at [947, 413] on icon at bounding box center [947, 407] width 14 height 13
type input "3070 Renmuir Drive"
select select
type input "Denton Tx 75078"
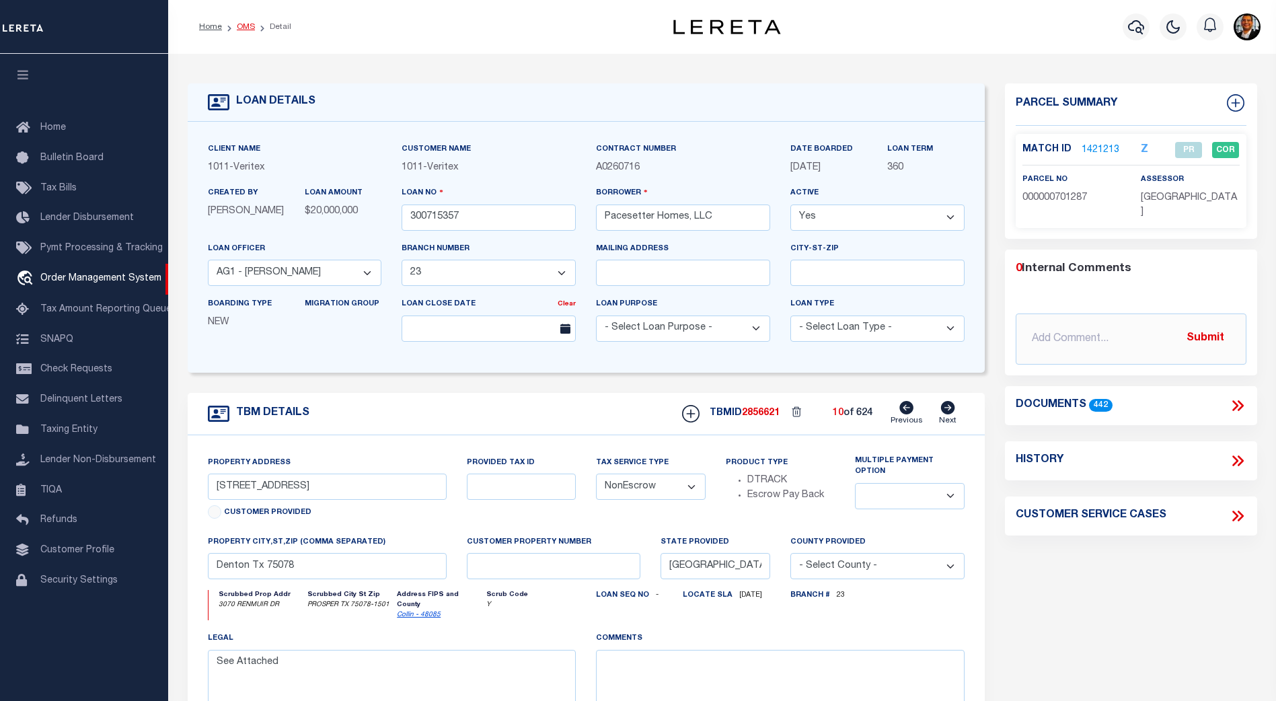
click at [244, 28] on link "OMS" at bounding box center [246, 27] width 18 height 8
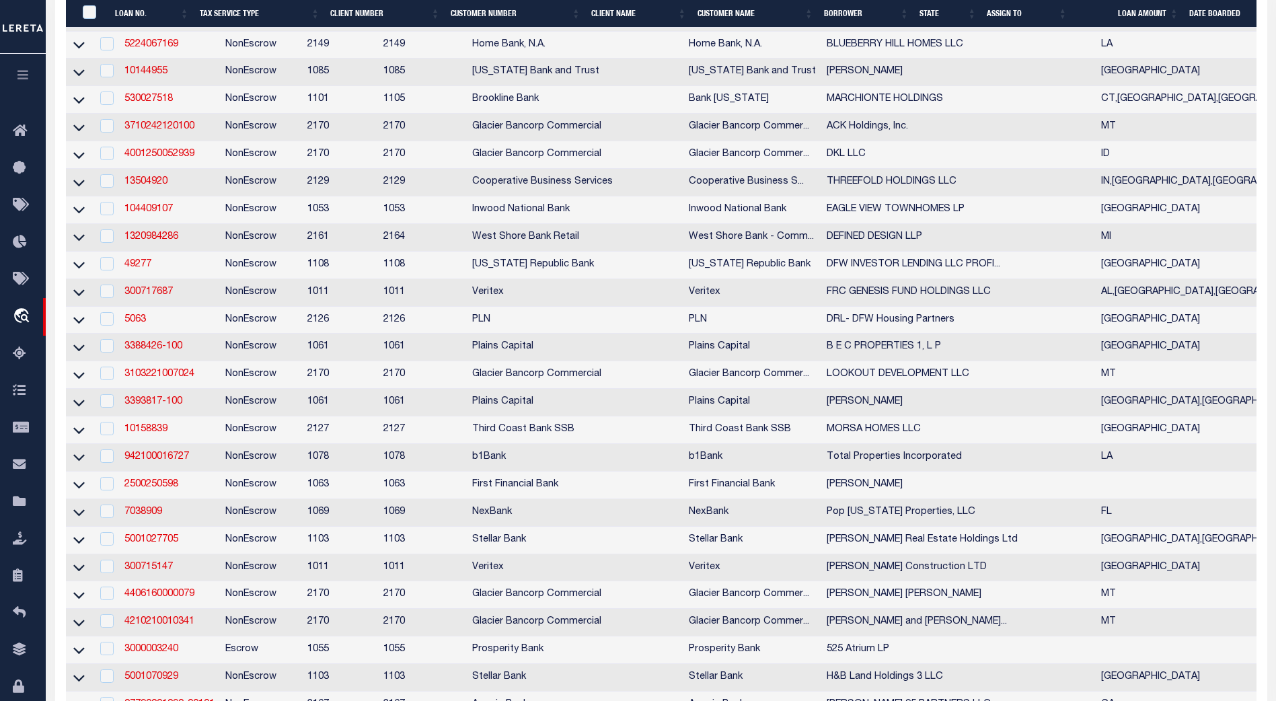
scroll to position [1277, 0]
click at [141, 516] on link "7038909" at bounding box center [143, 510] width 38 height 9
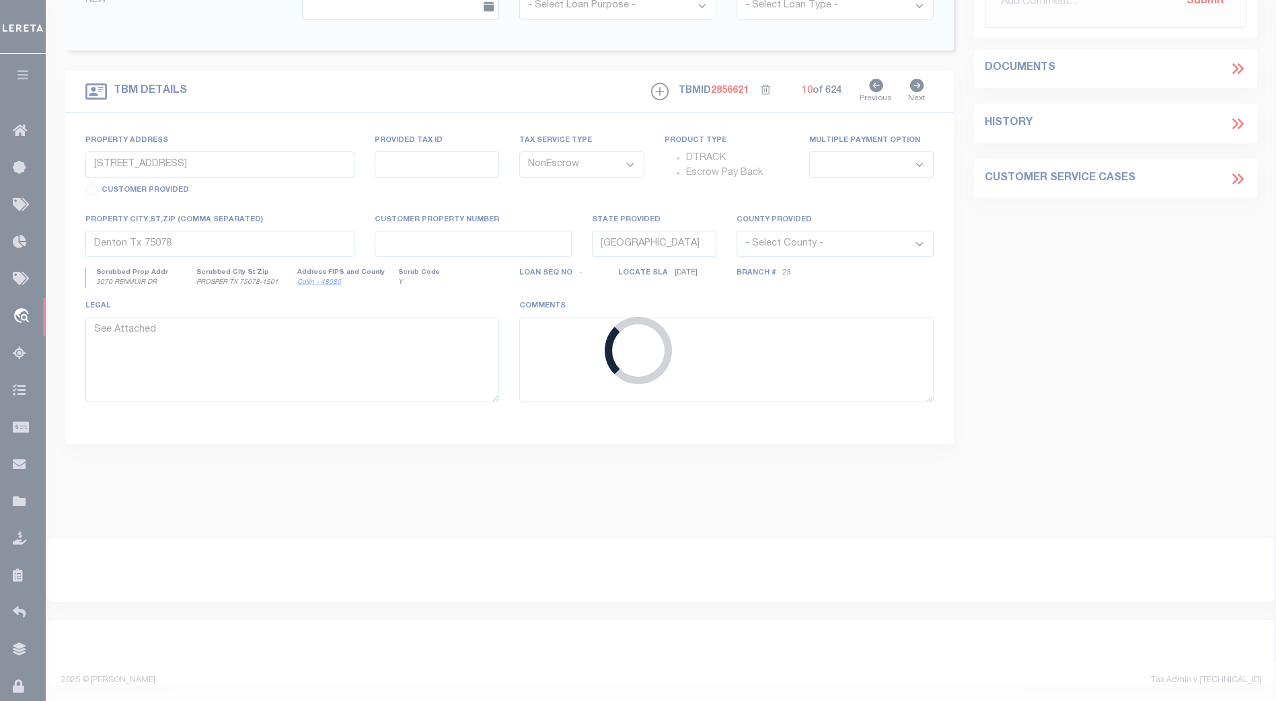
type input "7038909"
type input "Pop [US_STATE] Properties, LLC"
select select
select select "10"
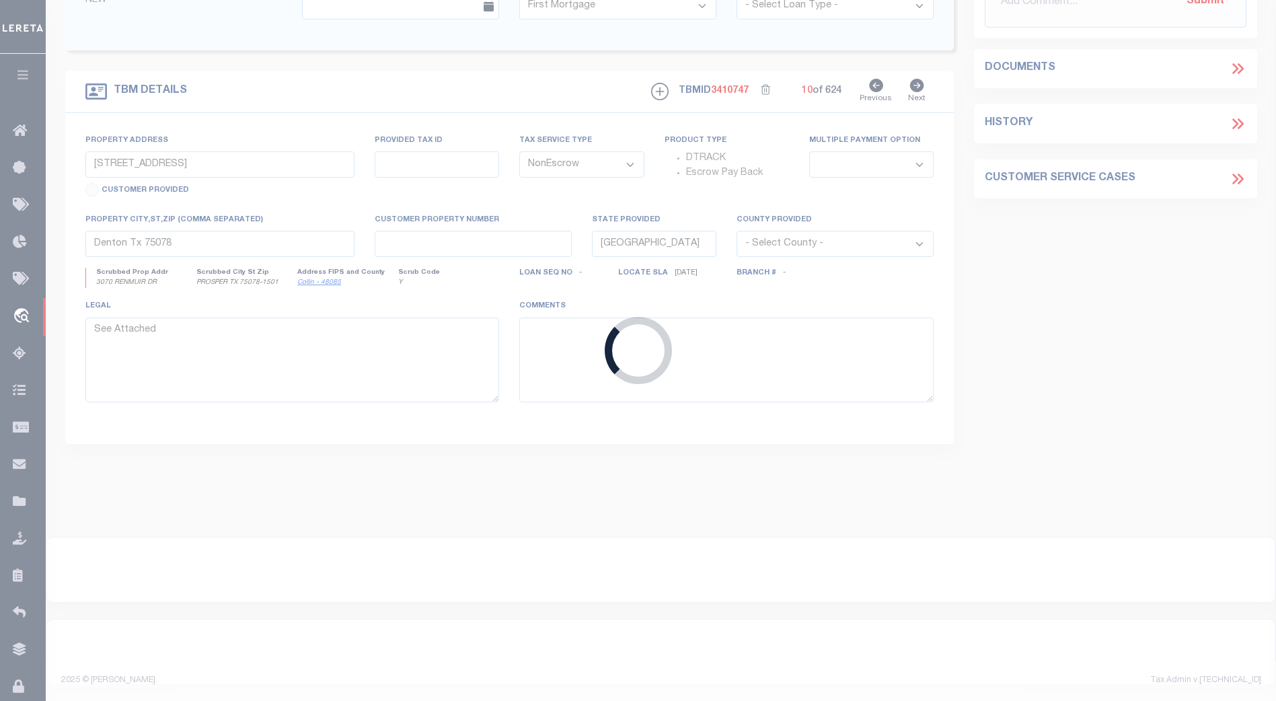
type input "[STREET_ADDRESS]"
select select
type input "Fort Myers FL 33905"
type input "FL"
select select
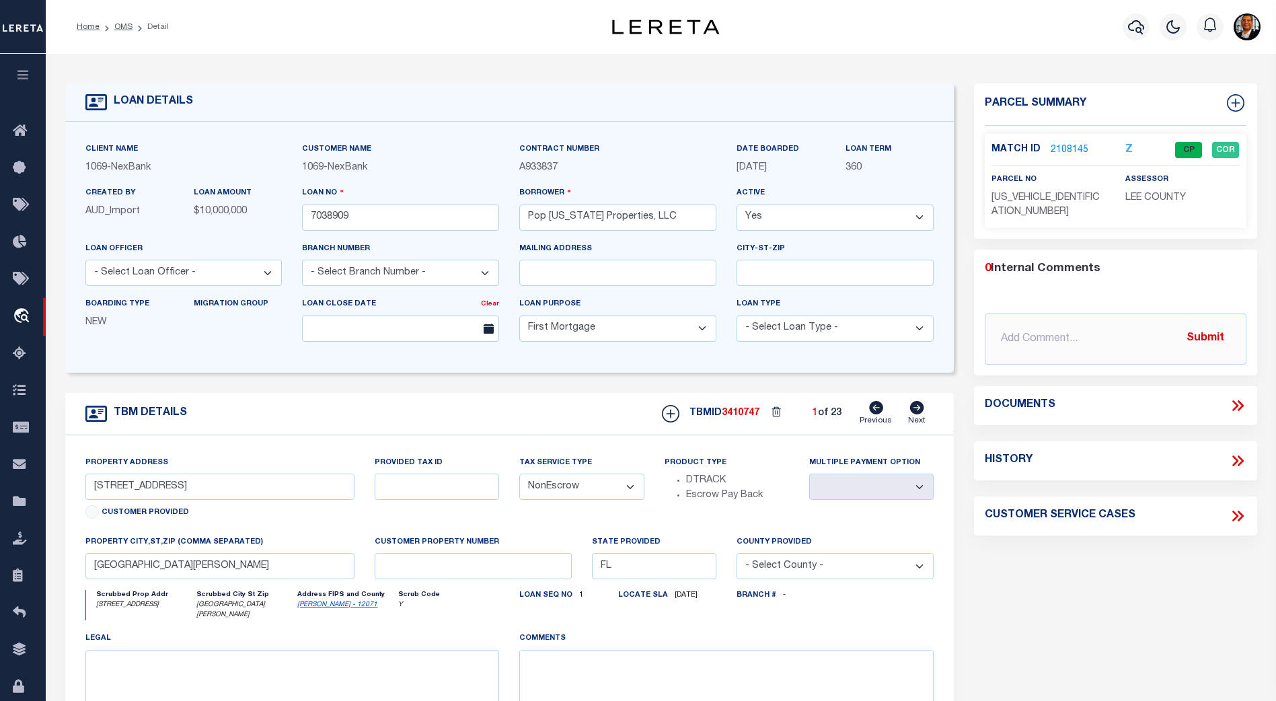
click at [1061, 144] on link "2108145" at bounding box center [1069, 150] width 38 height 14
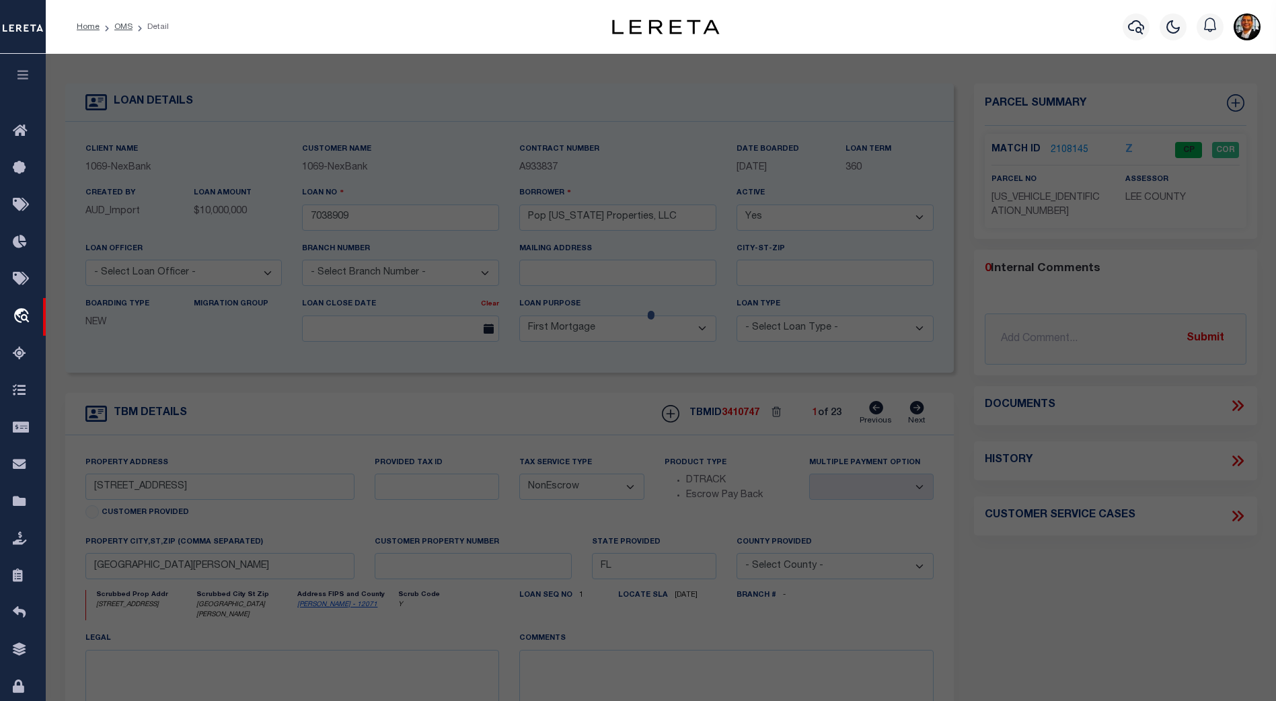
checkbox input "false"
select select "CP"
type input "POP [US_STATE] PROPERTIES LLC"
select select "AGW"
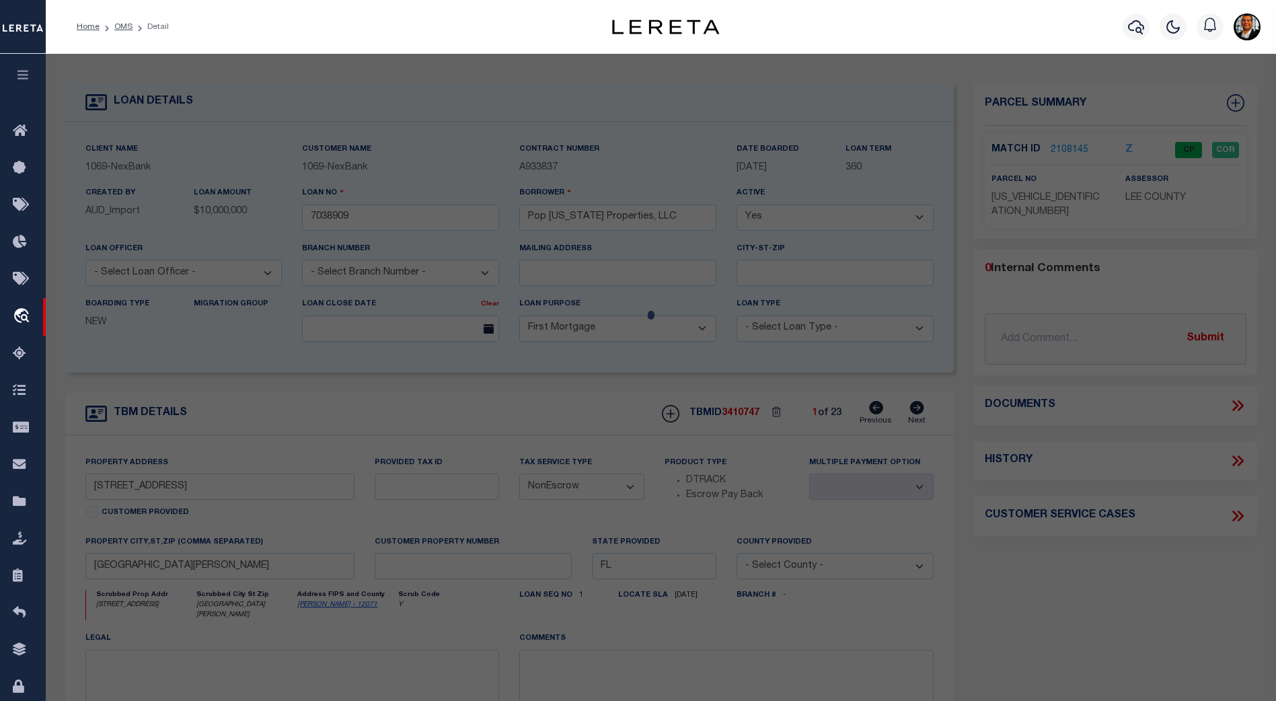
select select
type input "[STREET_ADDRESS]"
type input "FORT MYERS FL 33905"
type textarea "[GEOGRAPHIC_DATA] BLK A PB 7 PG 47 LTS 1 THRU 16 + LT 26 + 20 FT VAC OR 3616 PG…"
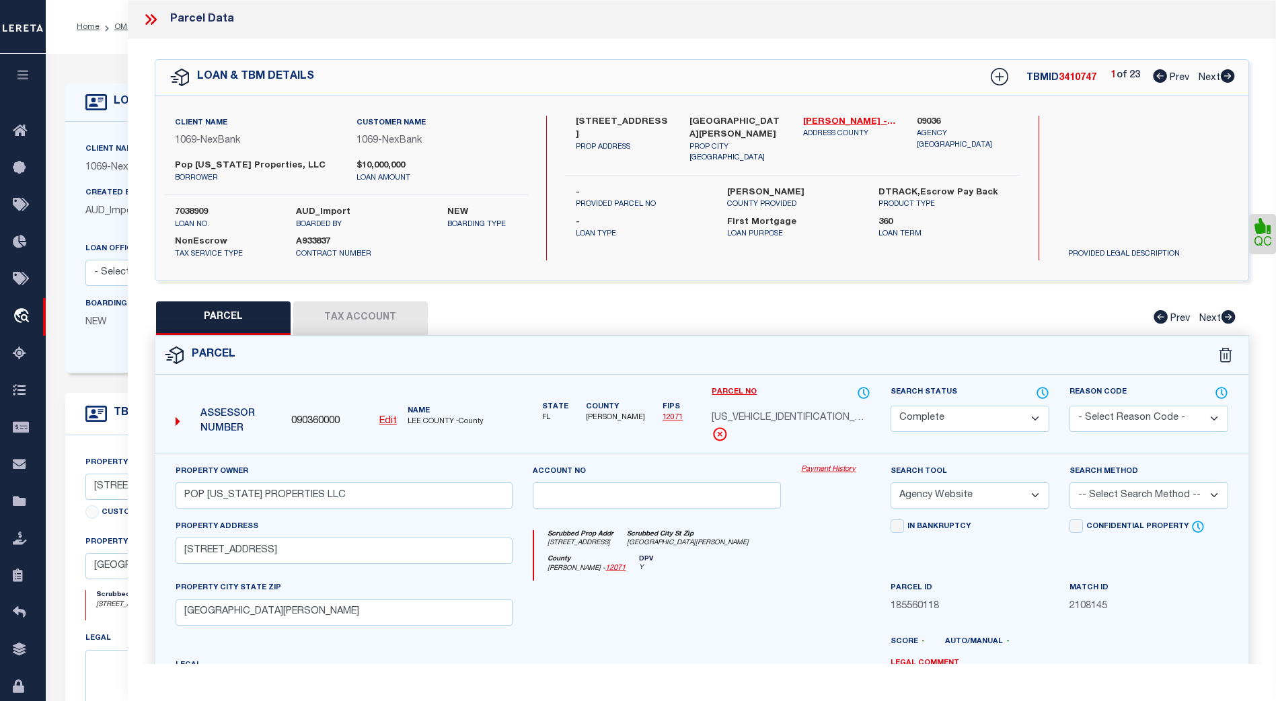
click at [835, 469] on link "Payment History" at bounding box center [835, 469] width 69 height 11
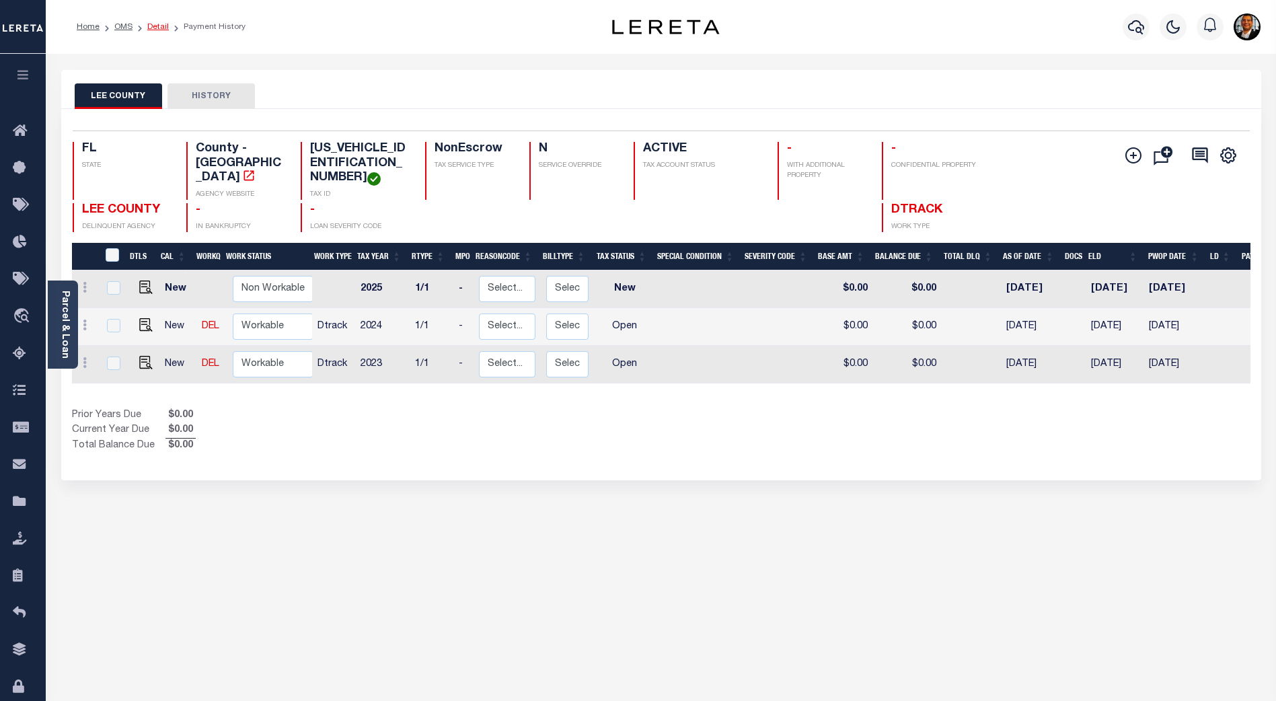
click at [158, 25] on link "Detail" at bounding box center [158, 27] width 22 height 8
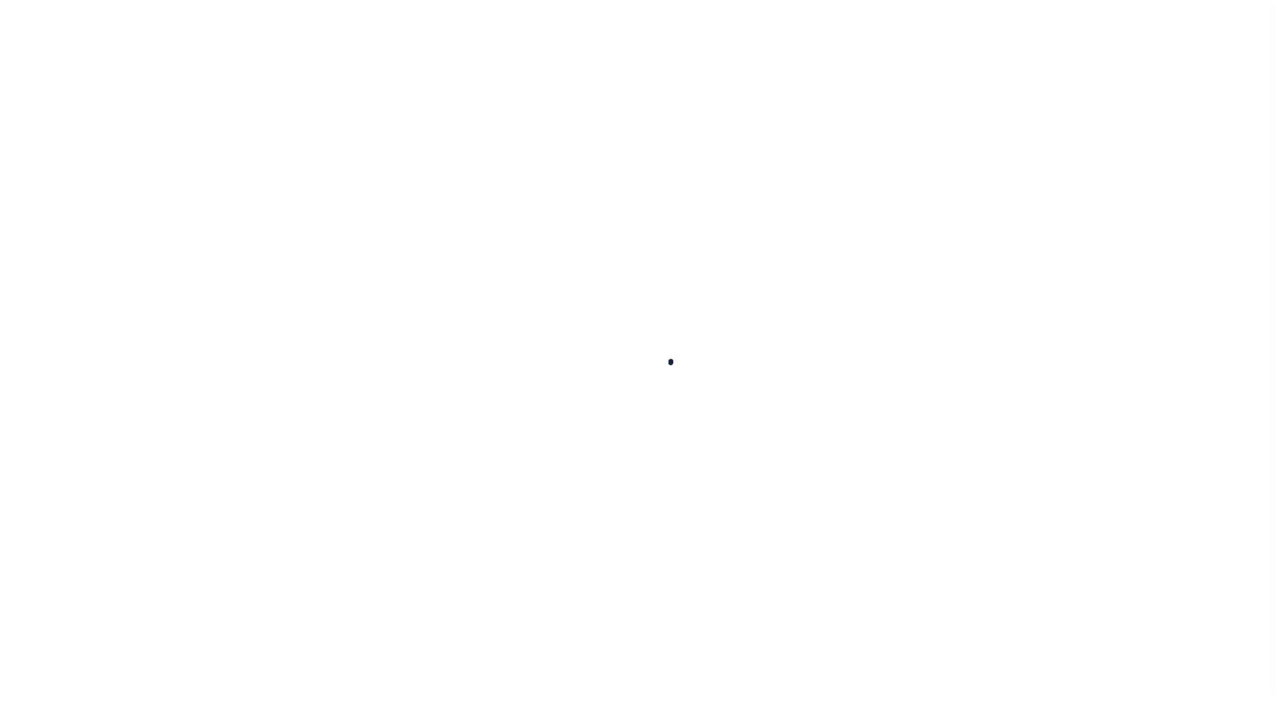
type input "7038909"
type input "Pop [US_STATE] Properties, LLC"
select select
select select "10"
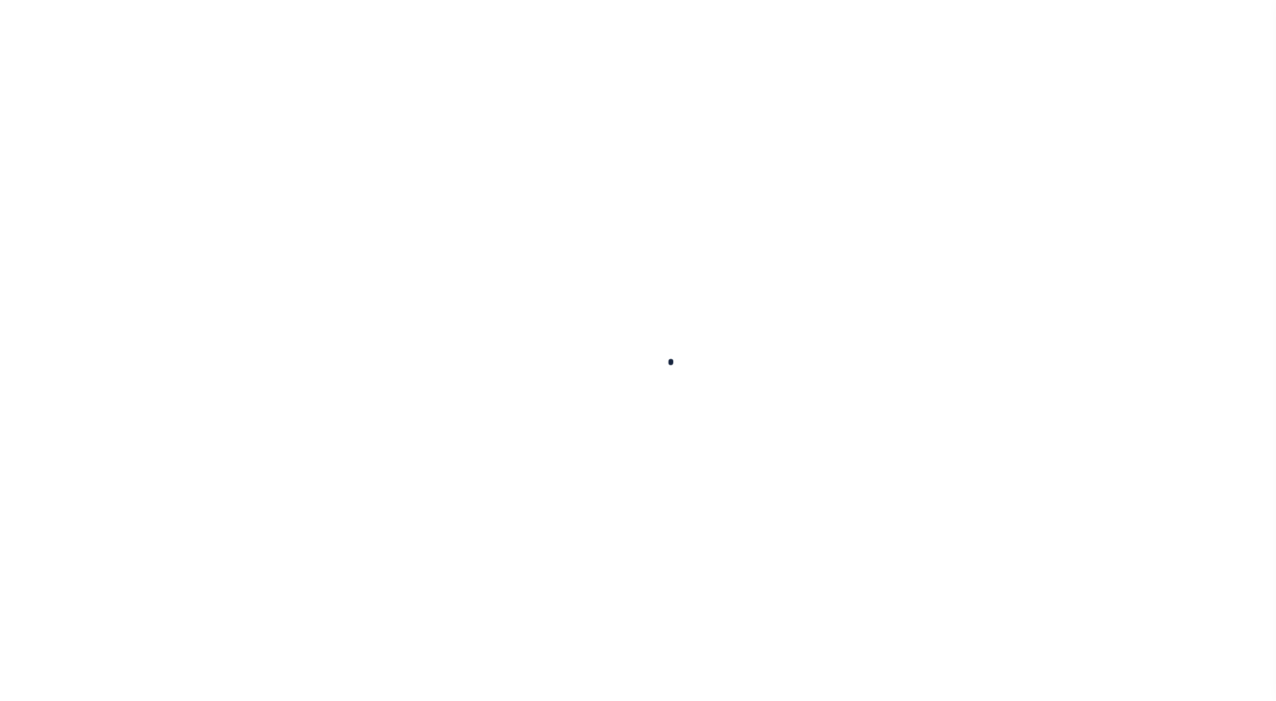
select select "NonEscrow"
type input "[STREET_ADDRESS]"
select select
type input "[GEOGRAPHIC_DATA][PERSON_NAME]"
type input "FL"
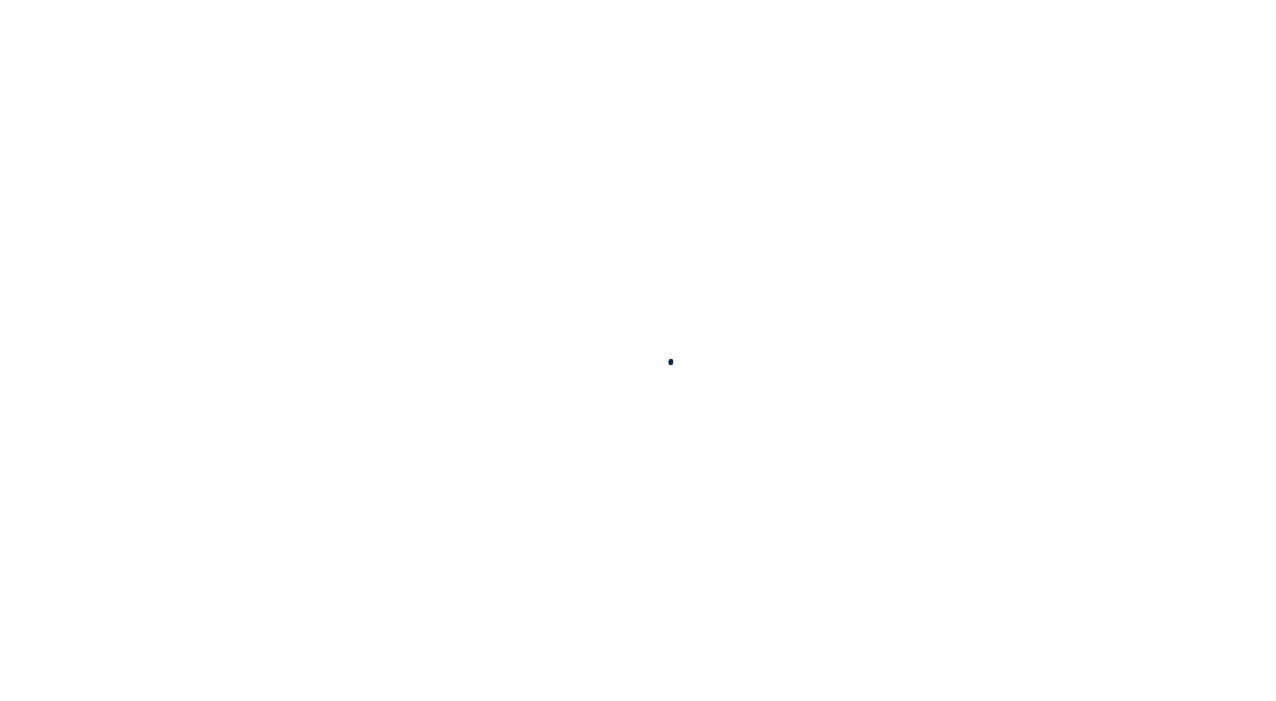
select select
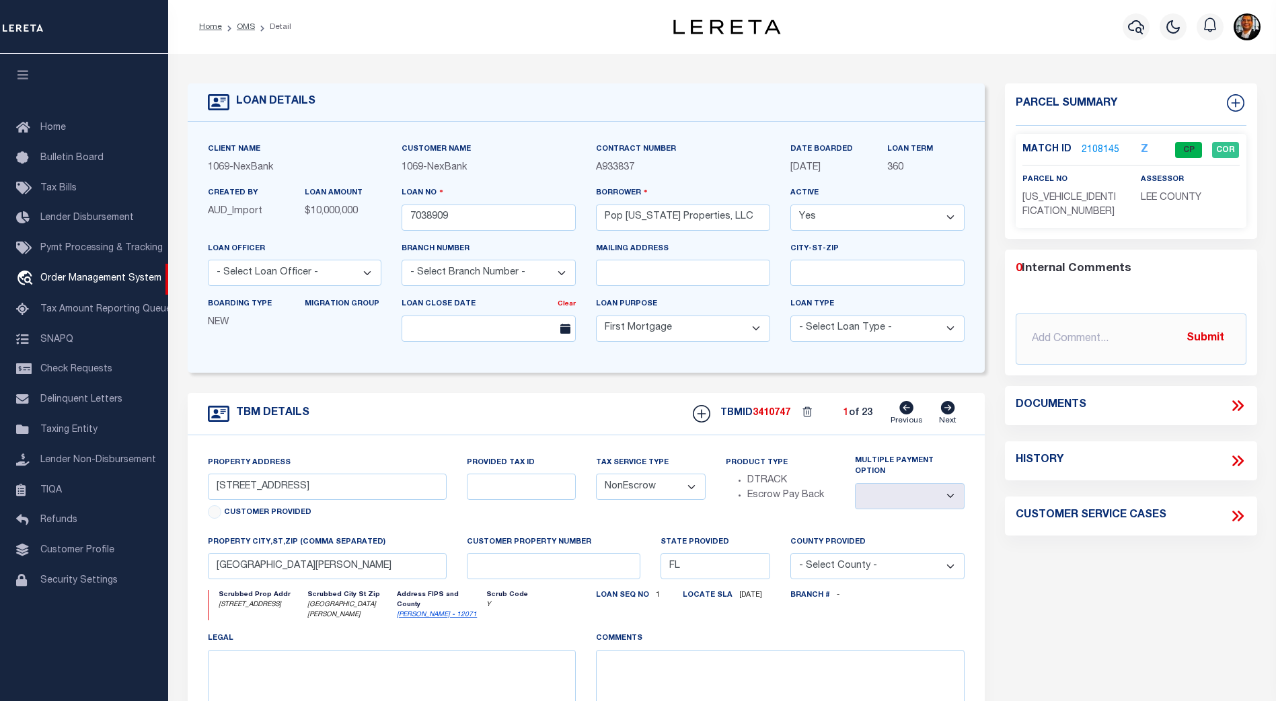
click at [1098, 145] on link "2108145" at bounding box center [1100, 150] width 38 height 14
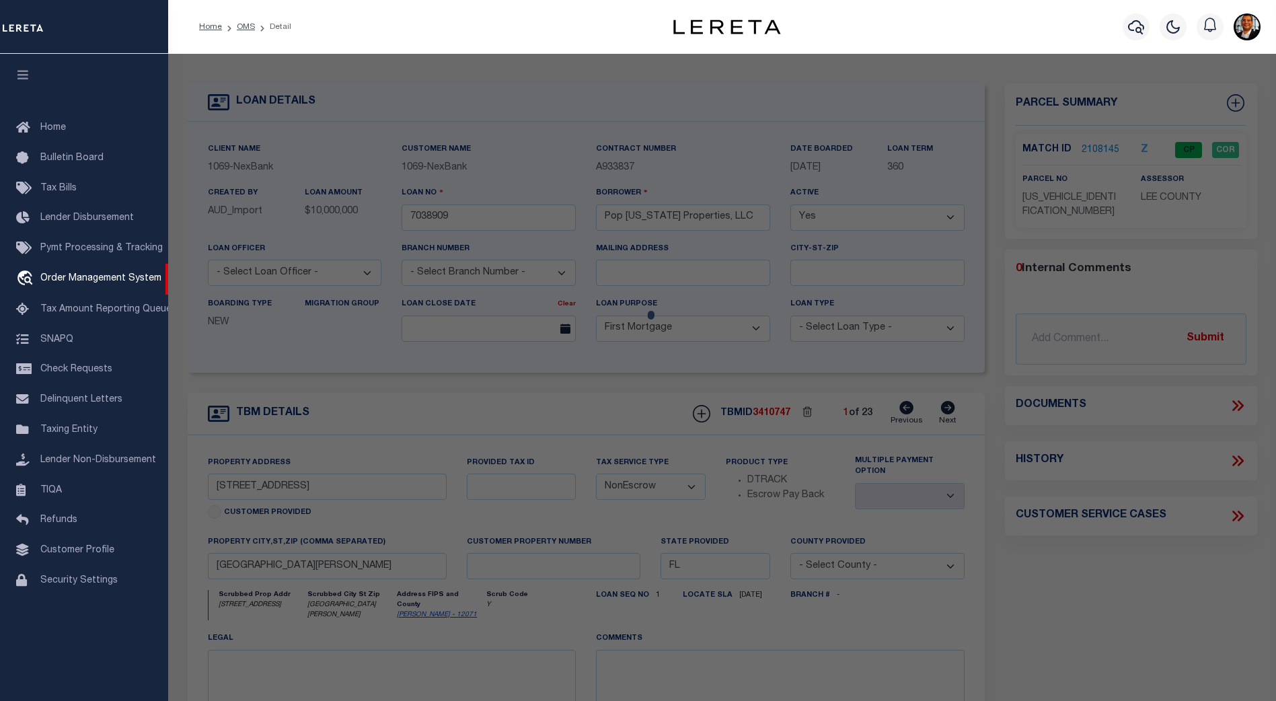
checkbox input "false"
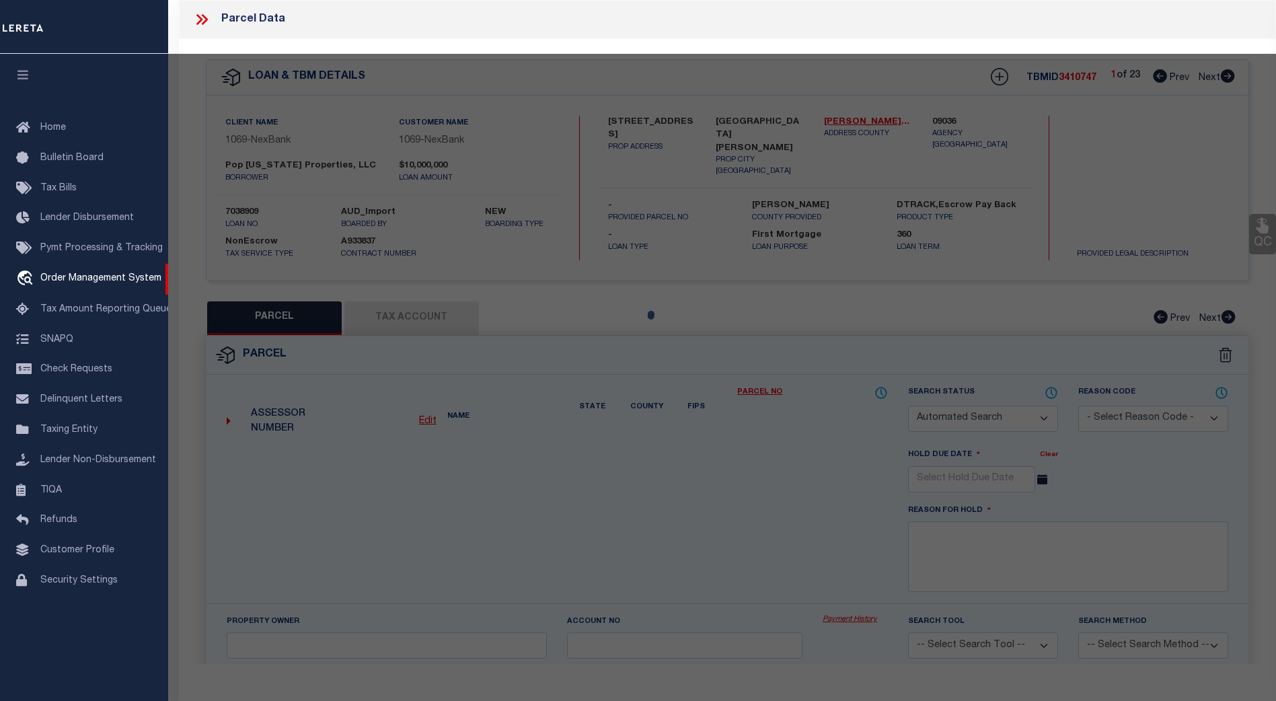
select select "CP"
type input "POP FLORIDA PROPERTIES LLC"
select select "AGW"
select select
type input "4400 PALM BEACH BLVD"
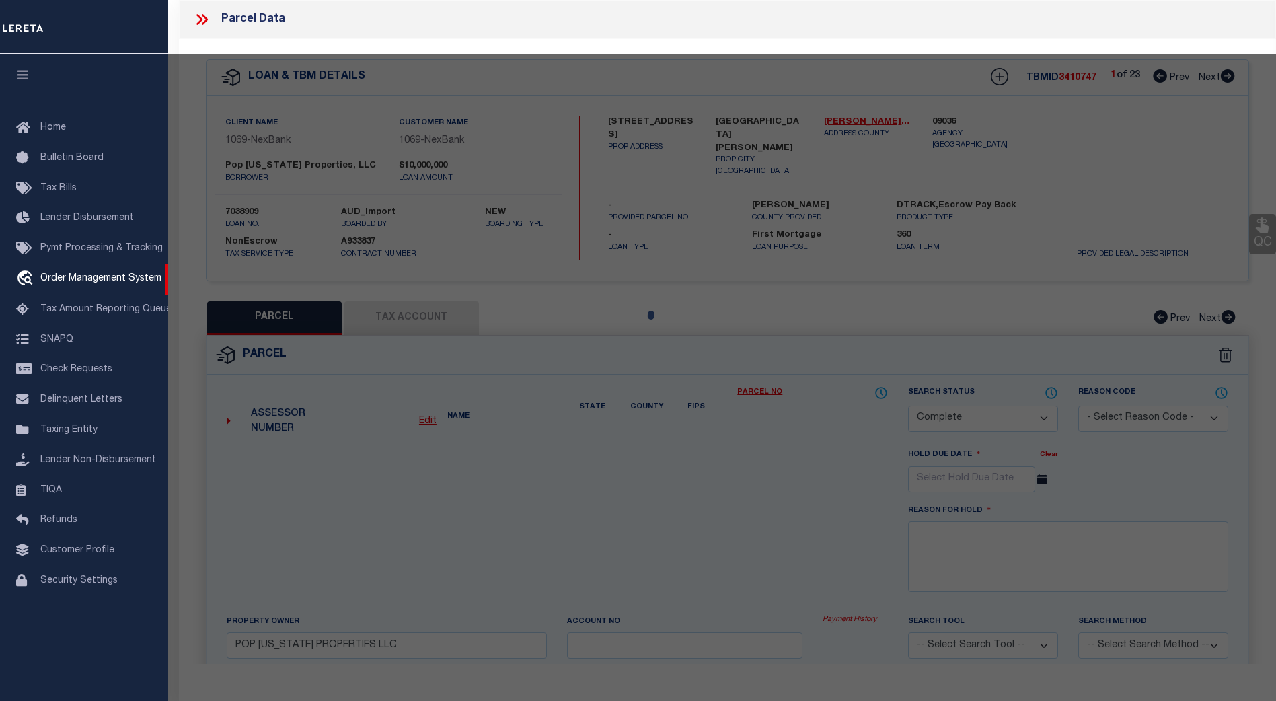
type input "FORT MYERS FL 33905"
type textarea "[GEOGRAPHIC_DATA] BLK A PB 7 PG 47 LTS 1 THRU 16 + LT 26 + 20 FT VAC OR 3616 PG…"
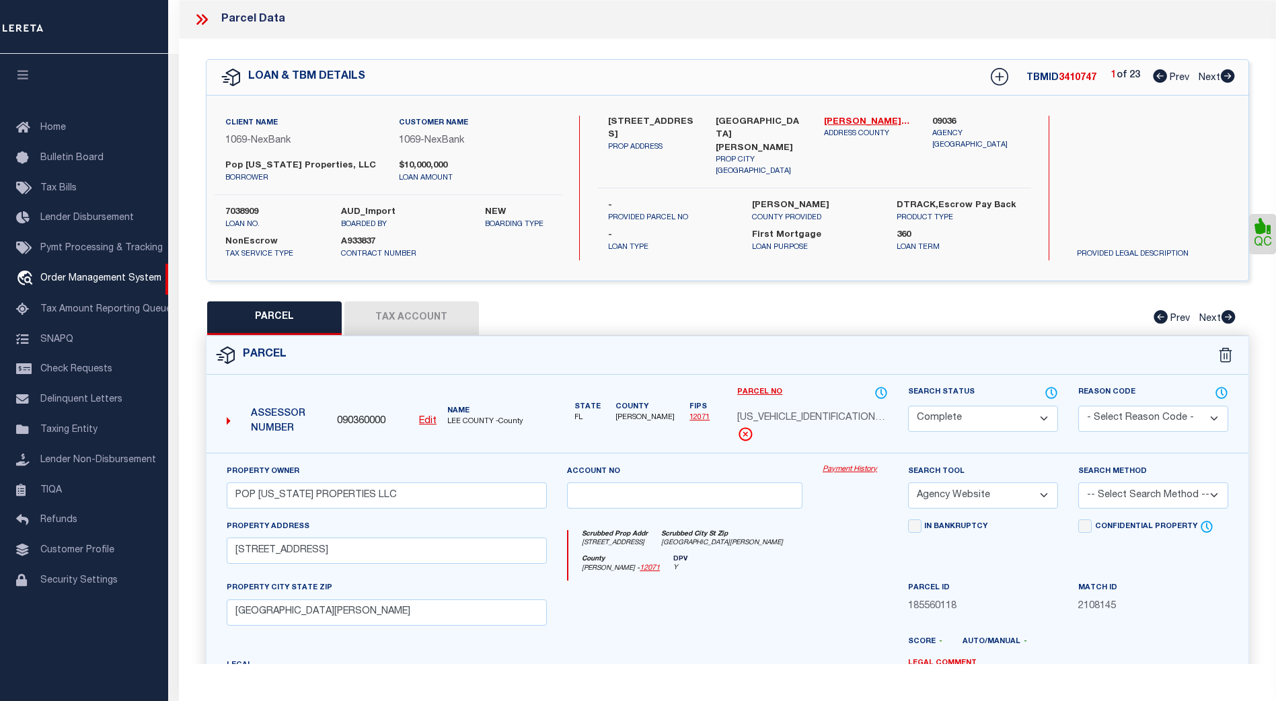
click at [849, 466] on link "Payment History" at bounding box center [854, 469] width 65 height 11
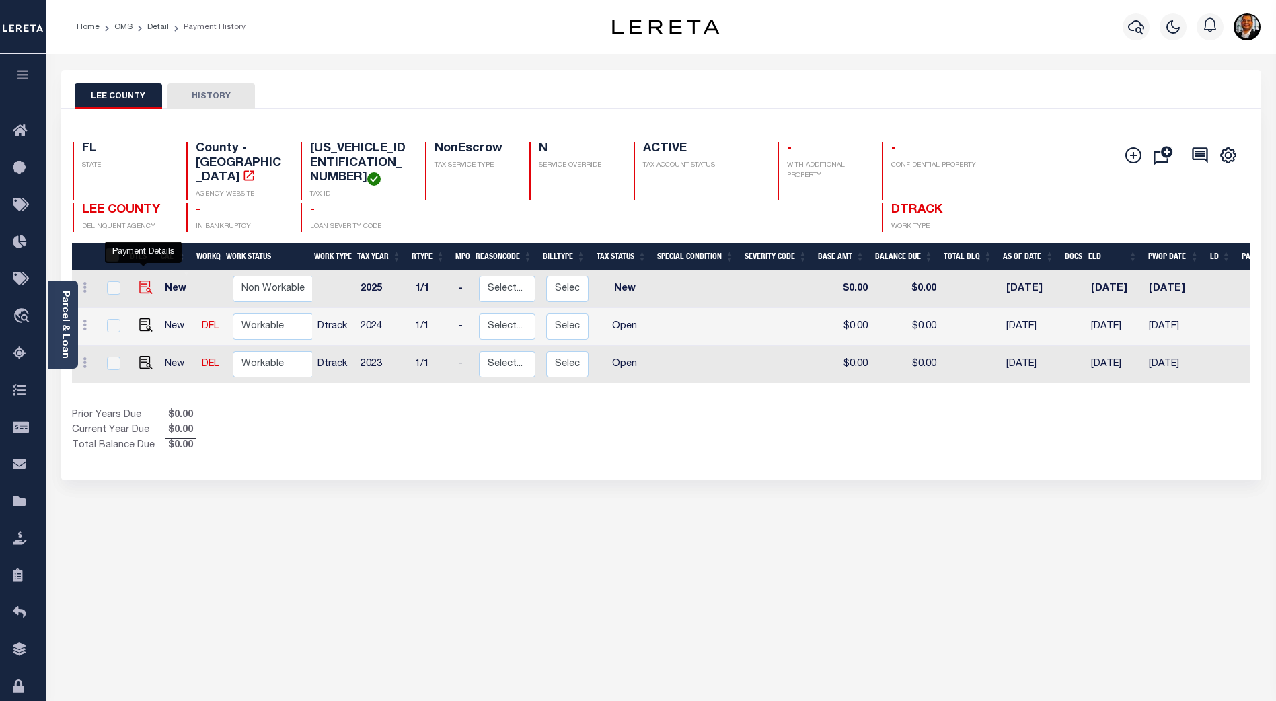
click at [139, 280] on img "" at bounding box center [145, 286] width 13 height 13
checkbox input "true"
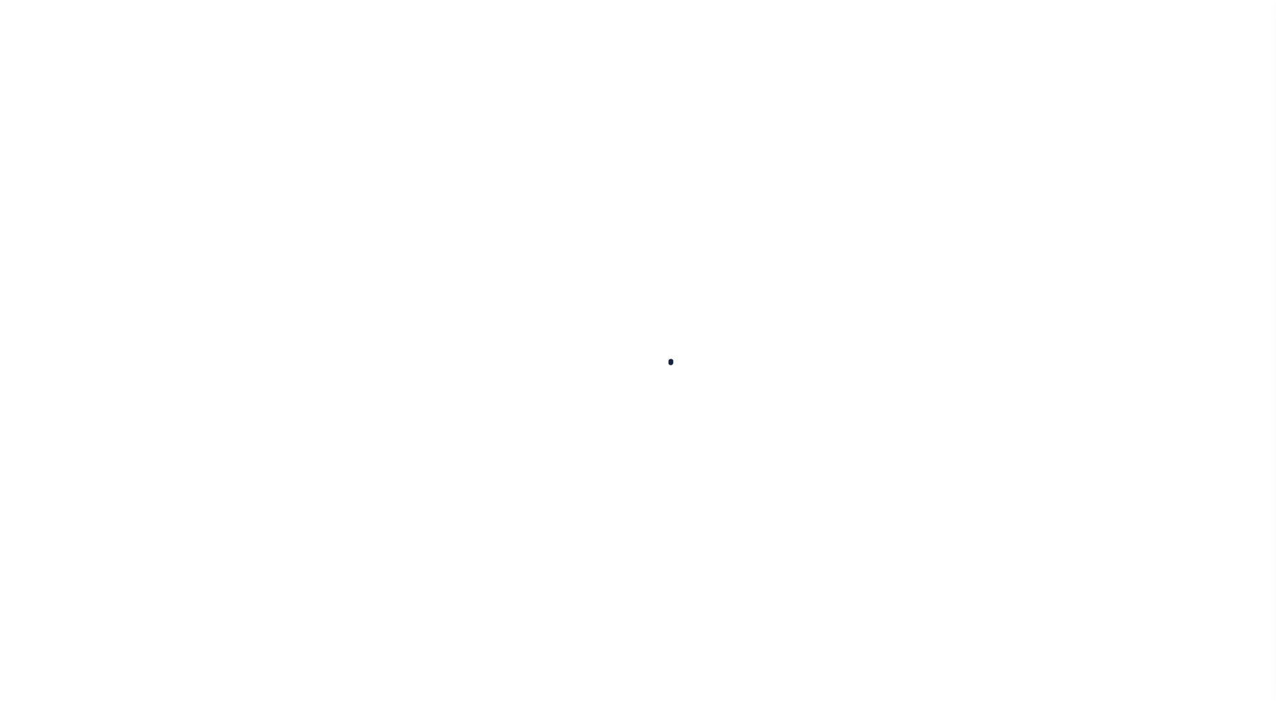
select select "NW2"
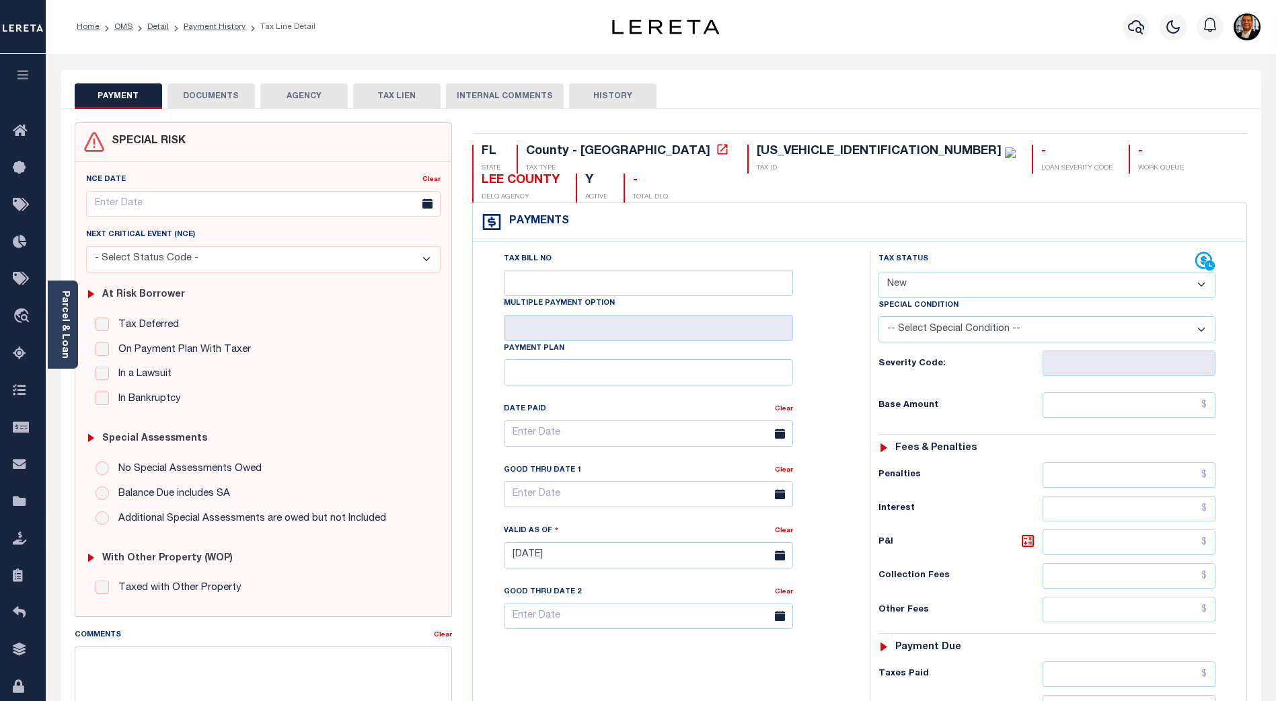
click at [213, 95] on button "DOCUMENTS" at bounding box center [210, 96] width 87 height 26
